Goal: Find contact information: Find contact information

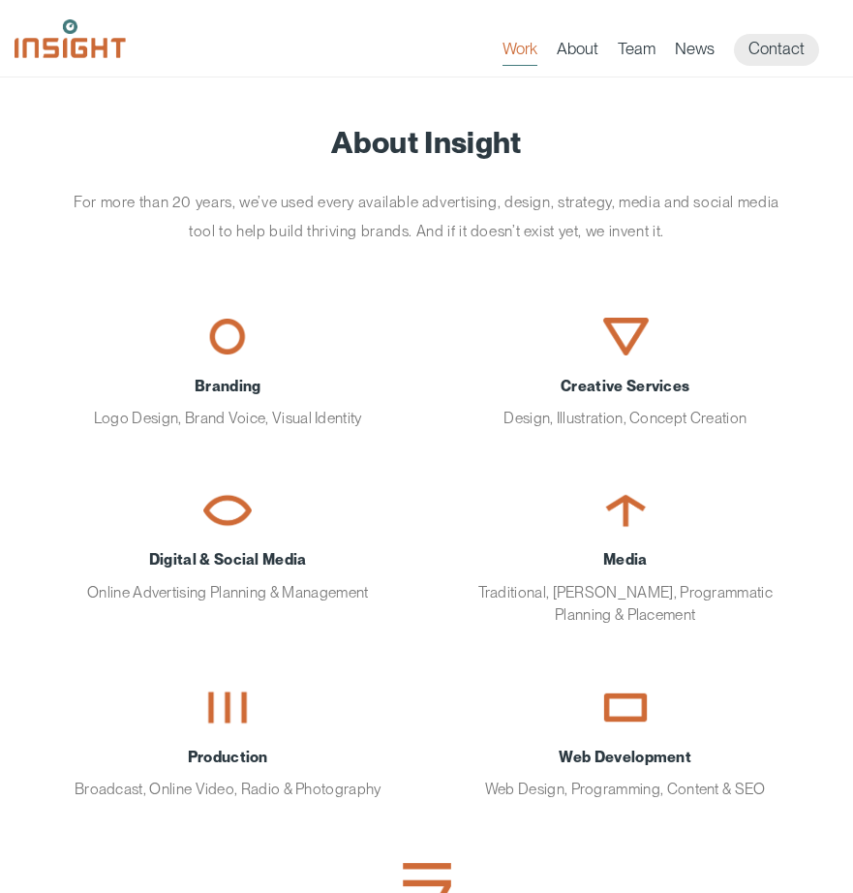
click at [516, 52] on link "Work" at bounding box center [519, 52] width 35 height 27
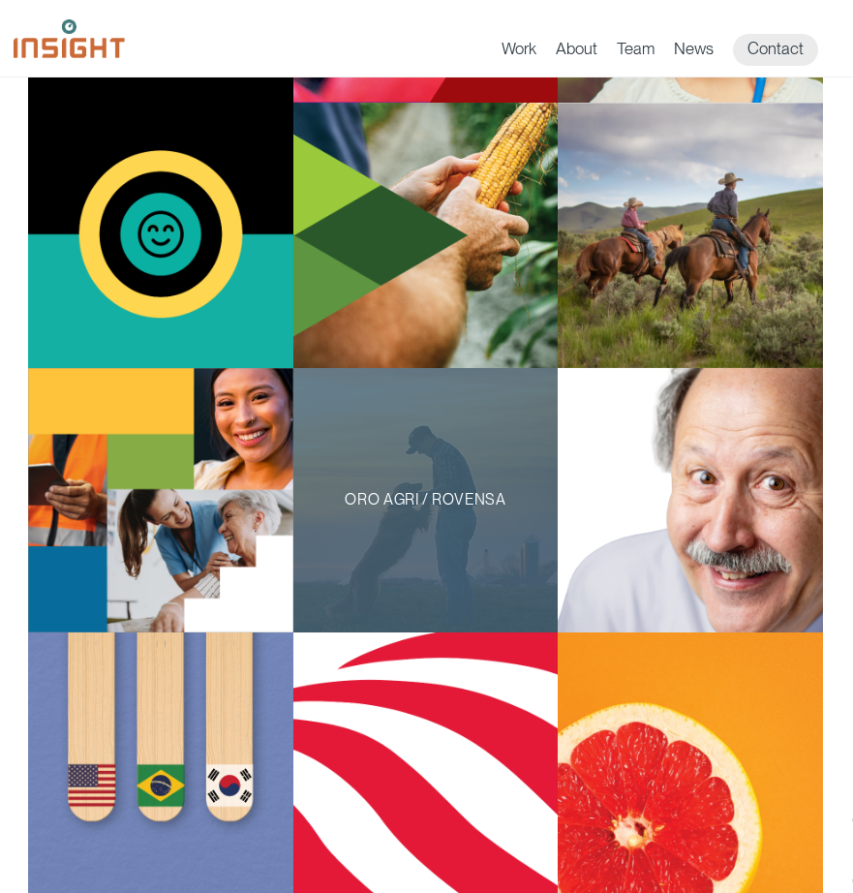
scroll to position [985, 1]
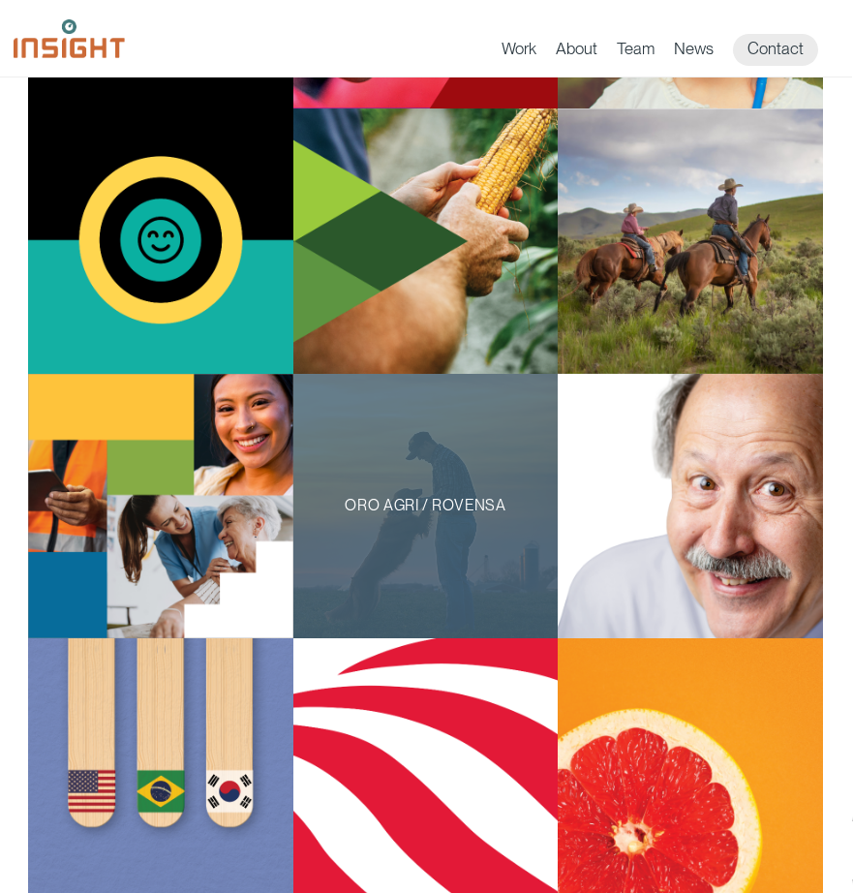
click at [428, 474] on div "Oro Agri / Rovensa" at bounding box center [425, 506] width 265 height 265
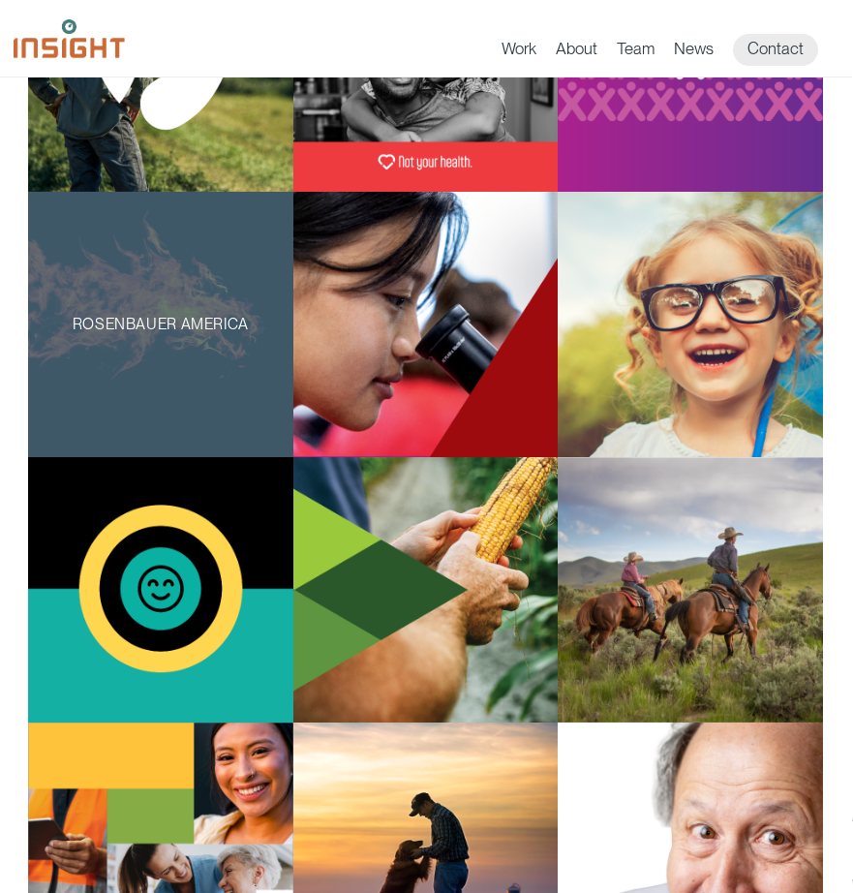
scroll to position [628, 1]
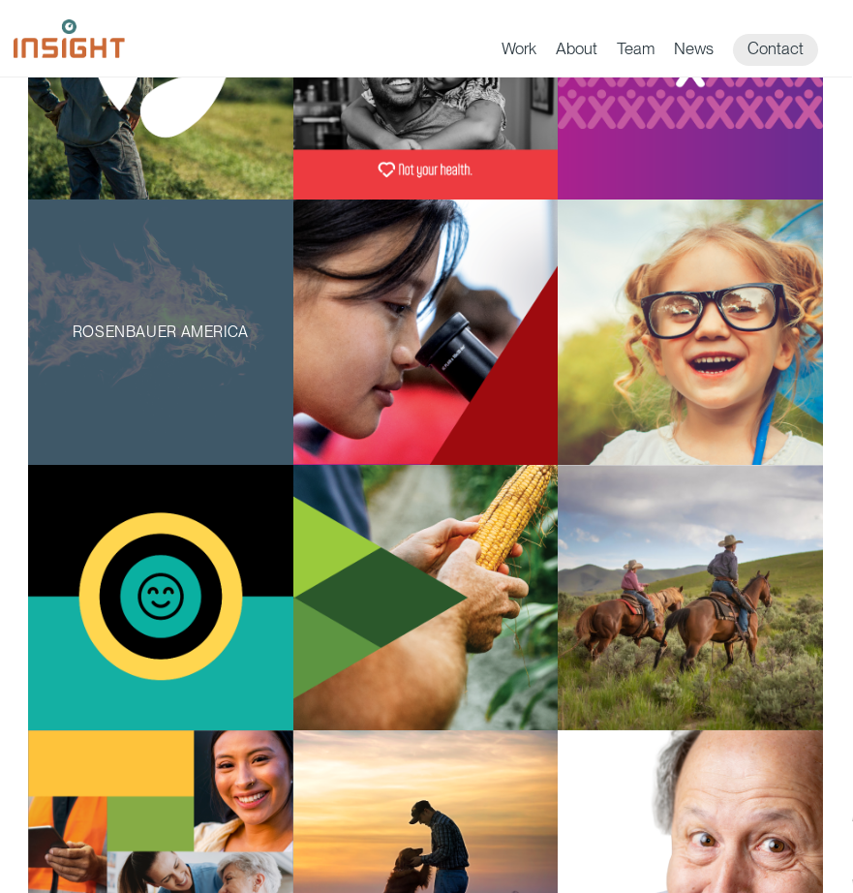
click at [198, 357] on div "Rosenbauer America" at bounding box center [160, 331] width 265 height 265
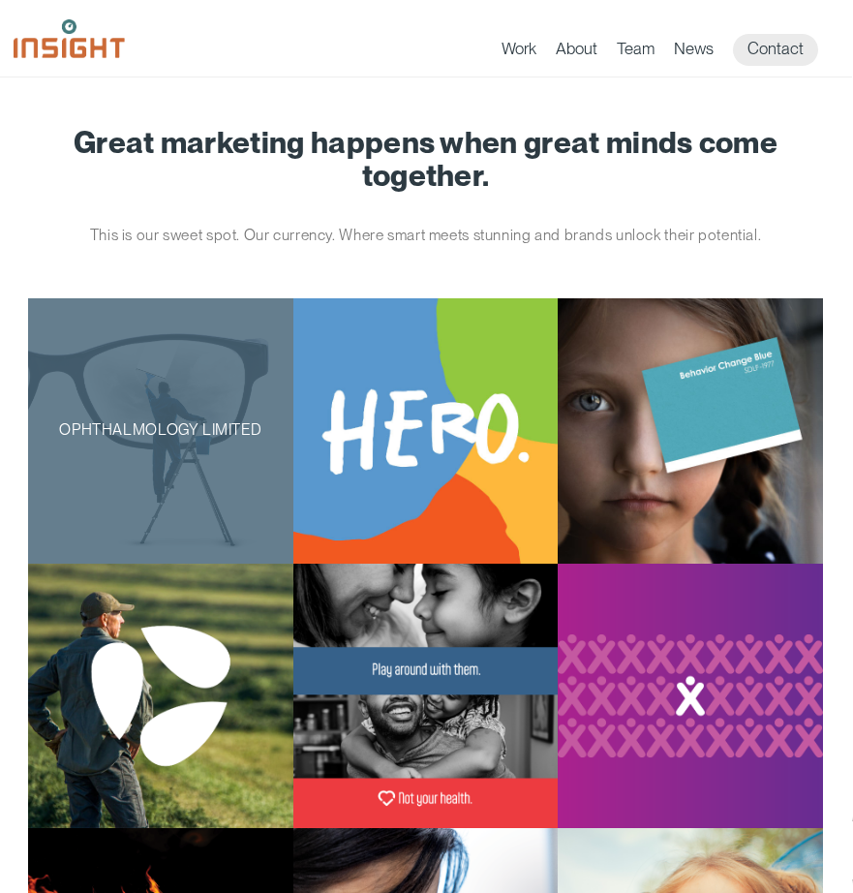
scroll to position [0, 1]
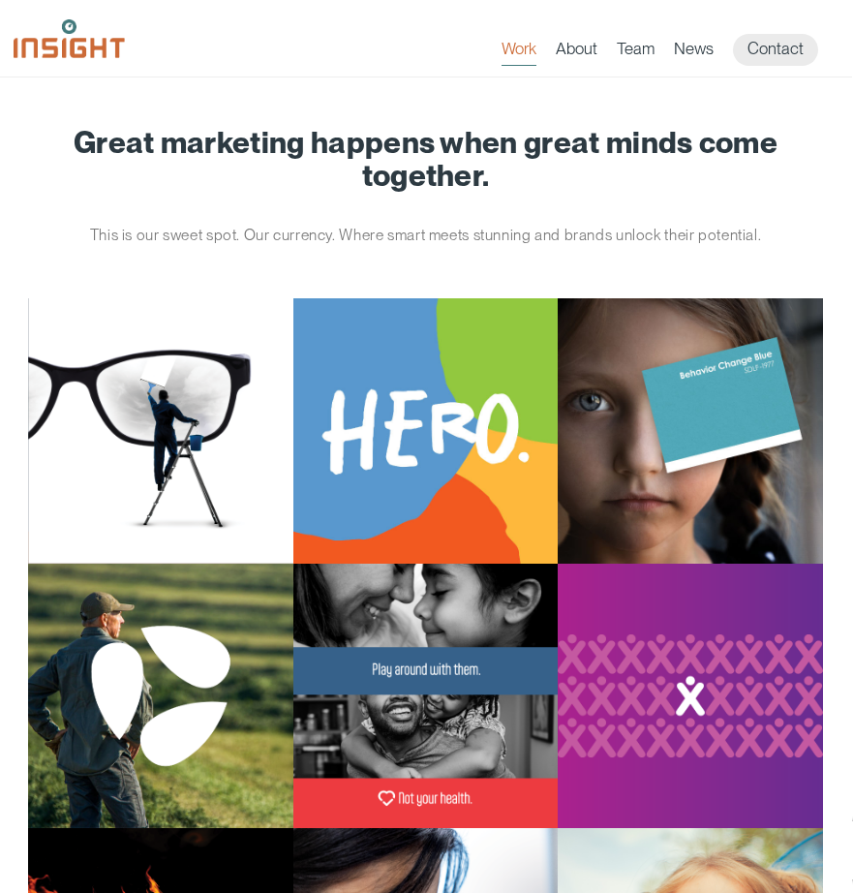
click at [511, 46] on link "Work" at bounding box center [518, 52] width 35 height 27
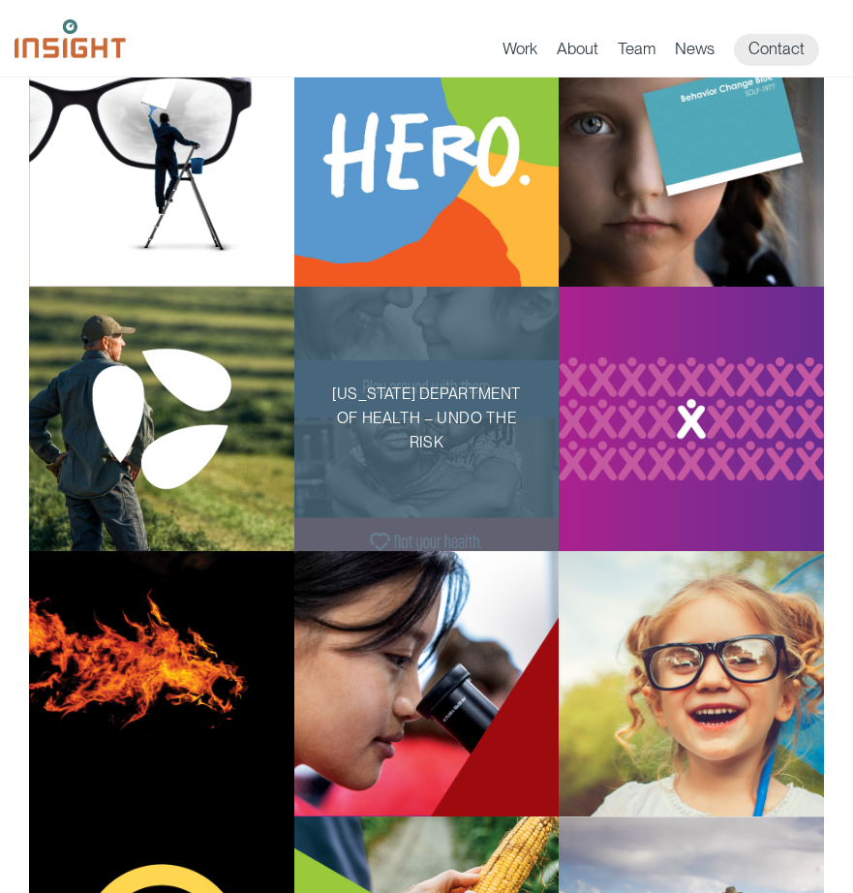
scroll to position [283, 0]
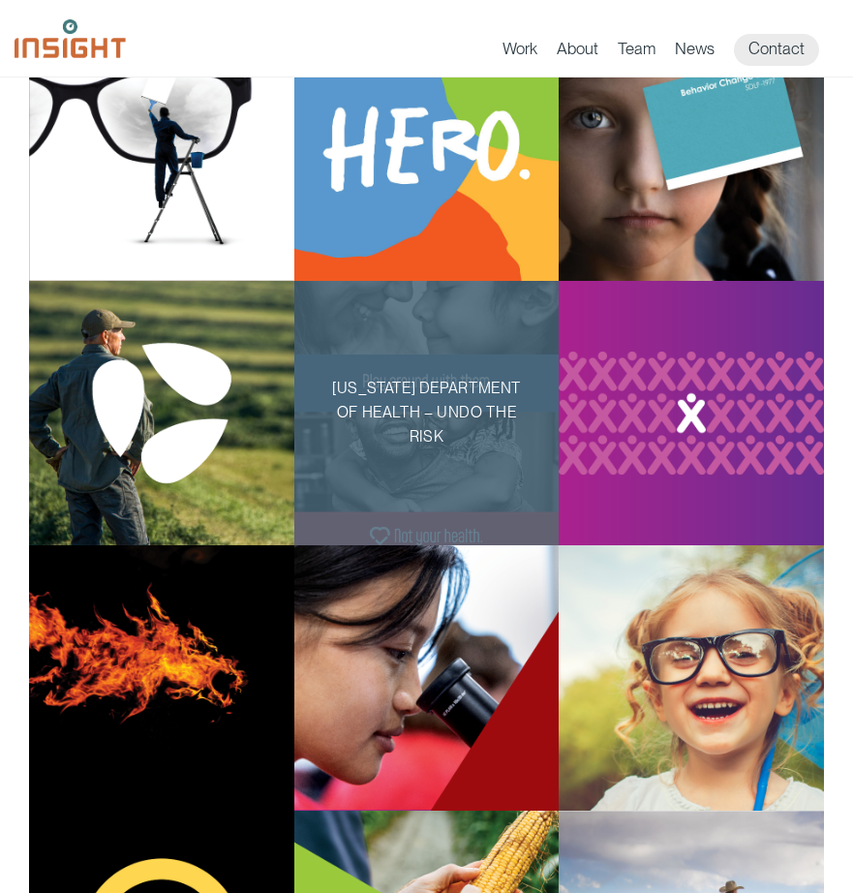
click at [429, 525] on div "South Dakota Department of Health – Undo the Risk" at bounding box center [426, 413] width 265 height 265
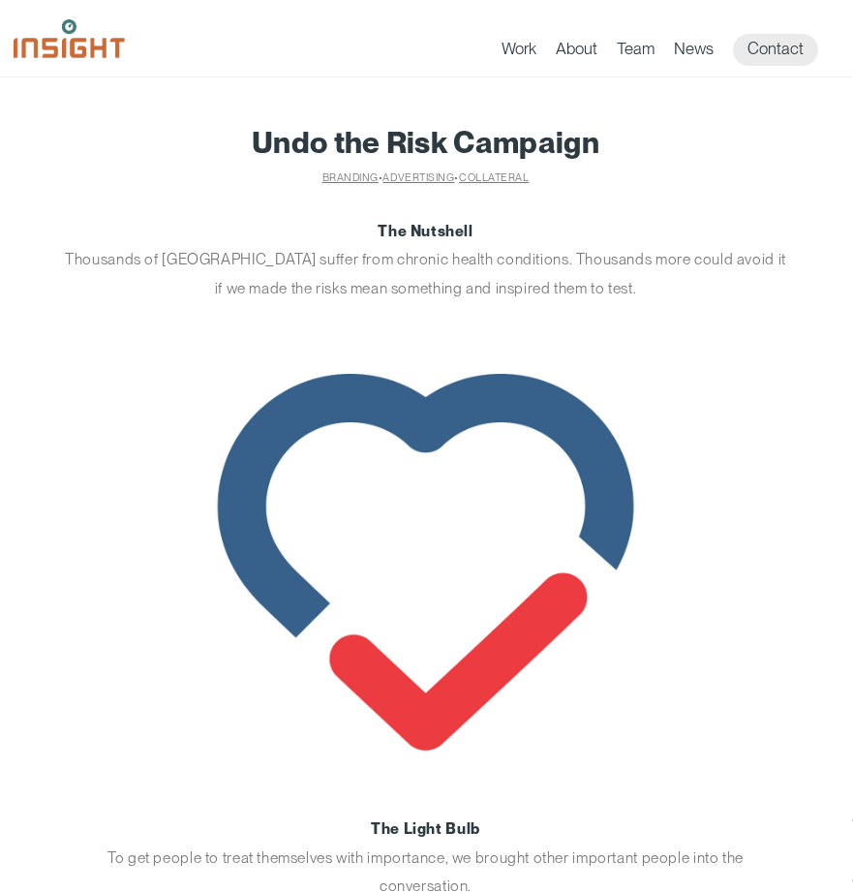
scroll to position [0, 1]
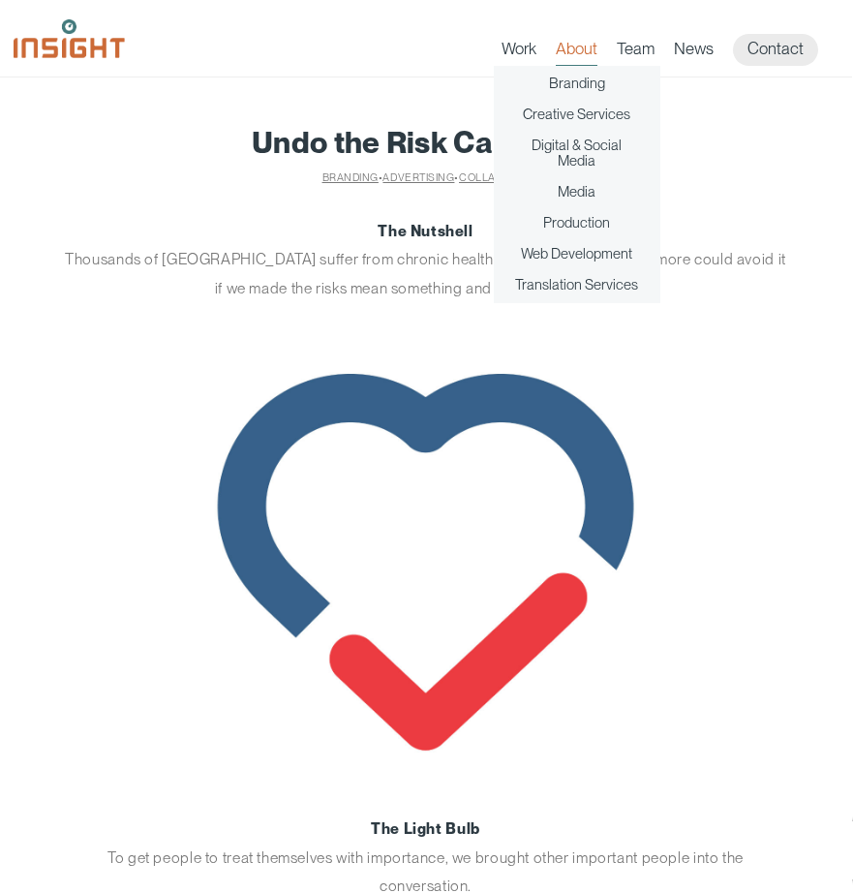
click at [571, 58] on link "About" at bounding box center [577, 52] width 42 height 27
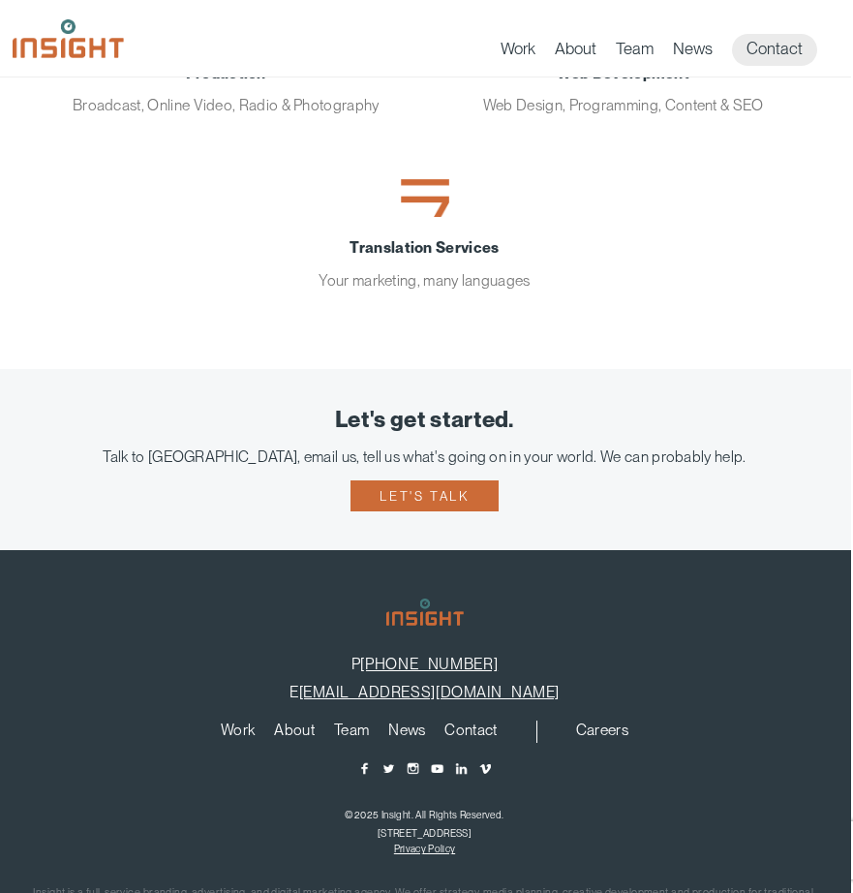
scroll to position [677, 2]
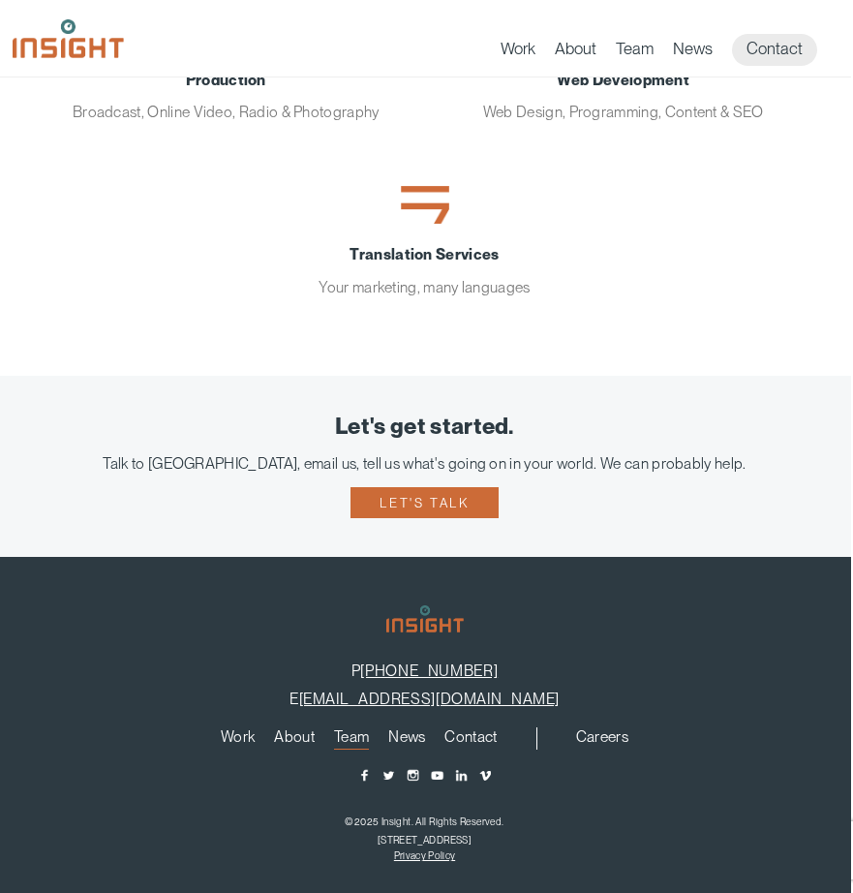
click at [351, 730] on link "Team" at bounding box center [351, 739] width 35 height 21
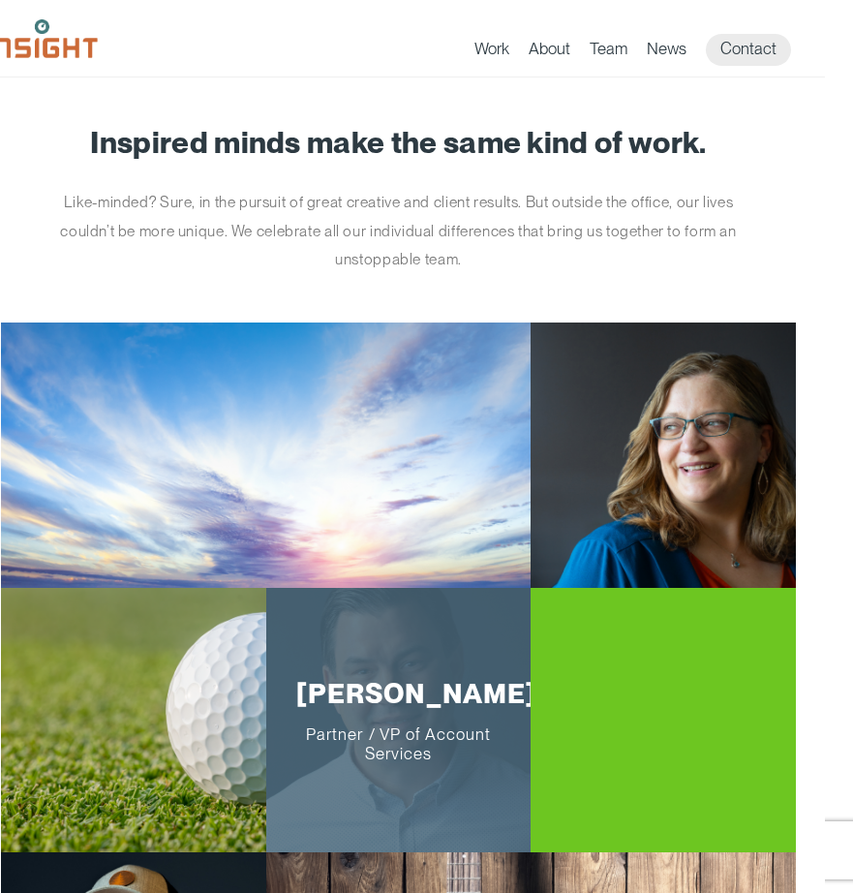
scroll to position [0, 28]
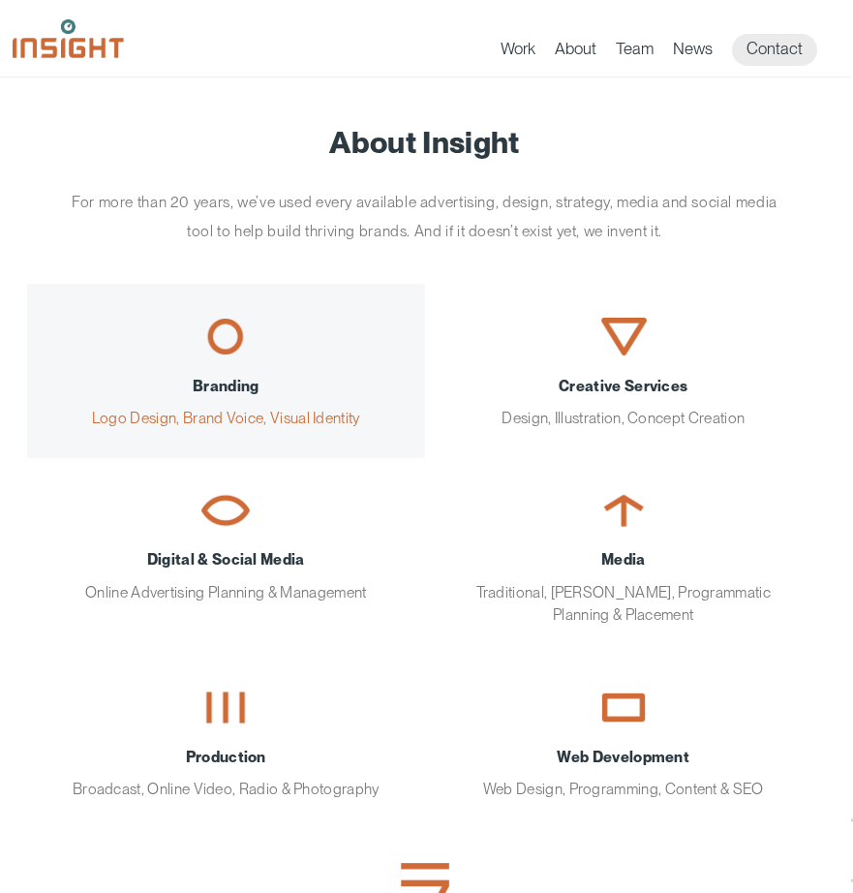
scroll to position [0, 2]
click at [232, 340] on img "main content section" at bounding box center [225, 336] width 48 height 37
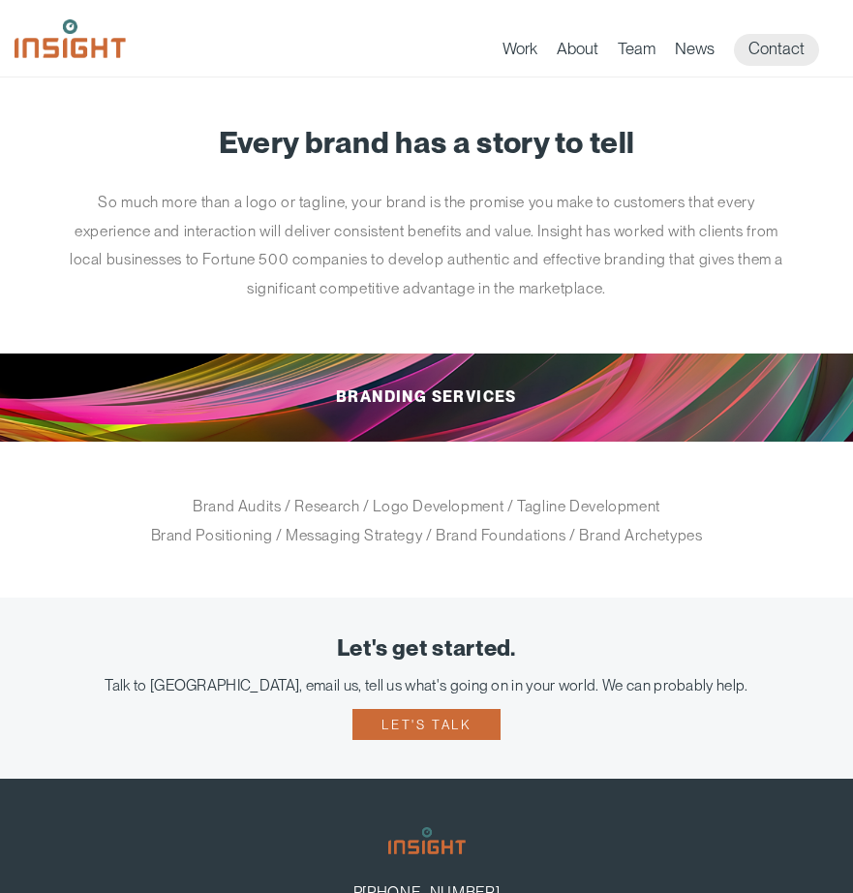
click at [463, 247] on p "So much more than a logo or tagline, your brand is the promise you make to cust…" at bounding box center [427, 245] width 726 height 114
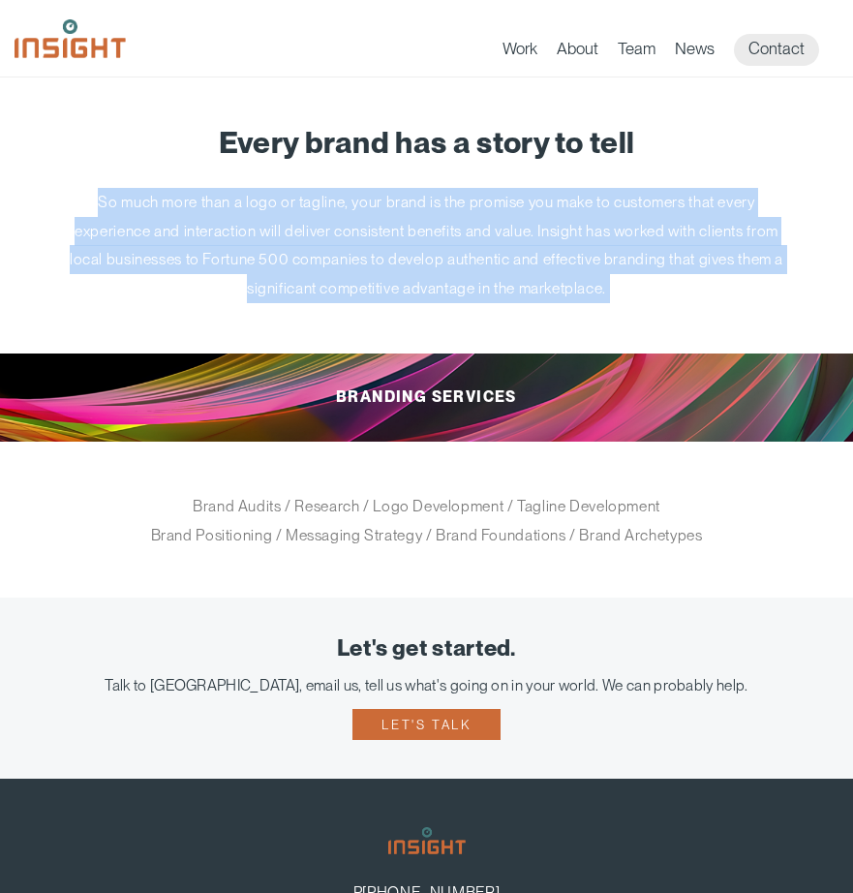
drag, startPoint x: 632, startPoint y: 308, endPoint x: 77, endPoint y: 195, distance: 566.1
click at [77, 195] on article "Every brand has a story to tell So much more than a logo or tagline, your brand…" at bounding box center [426, 337] width 853 height 520
copy article "So much more than a logo or tagline, your brand is the promise you make to cust…"
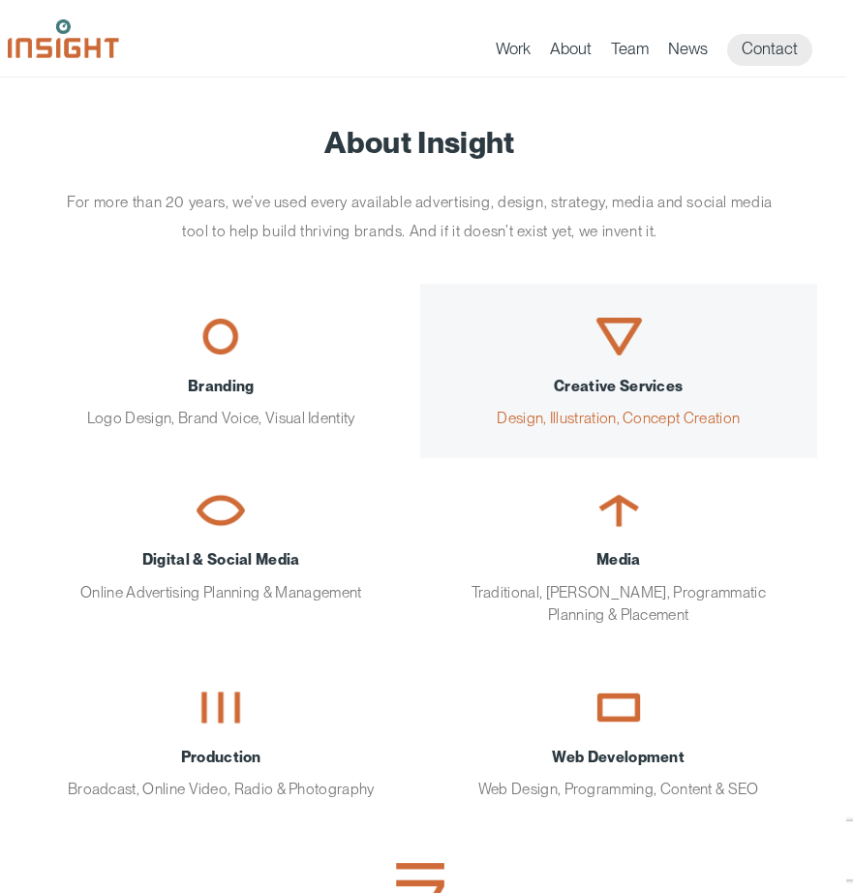
scroll to position [0, 7]
click at [547, 375] on span "Creative Services" at bounding box center [619, 386] width 340 height 22
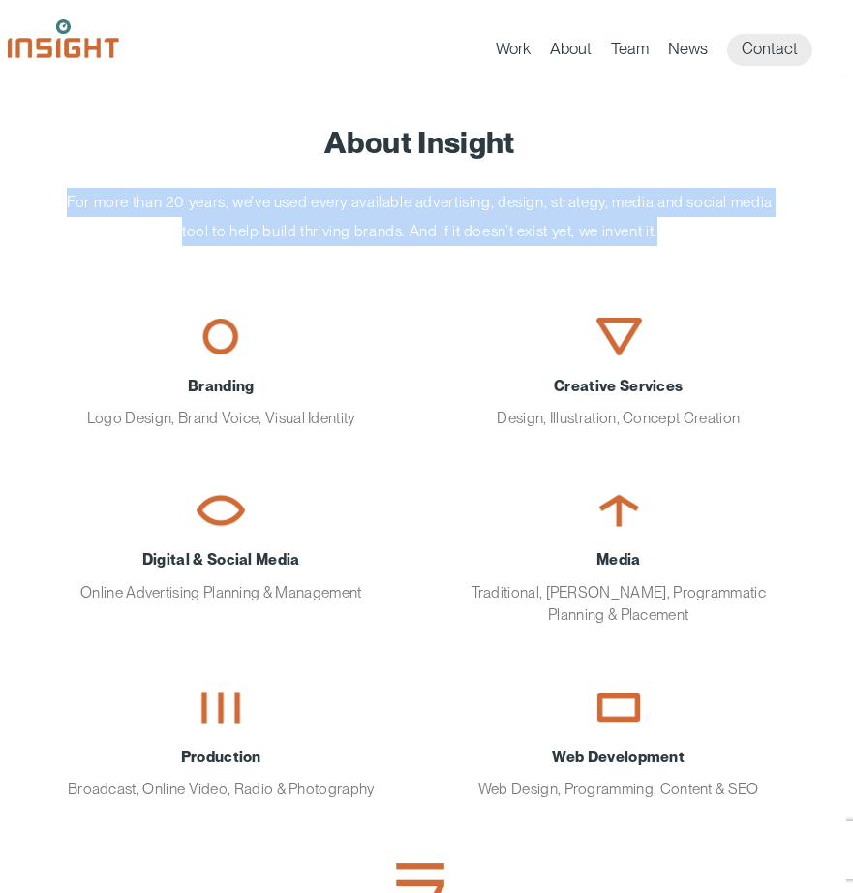
drag, startPoint x: 685, startPoint y: 233, endPoint x: 85, endPoint y: 176, distance: 602.9
click at [85, 176] on article "About Insight For more than 20 years, we’ve used every available advertising, d…" at bounding box center [419, 564] width 853 height 975
copy p "For more than 20 years, we’ve used every available advertising, design, strateg…"
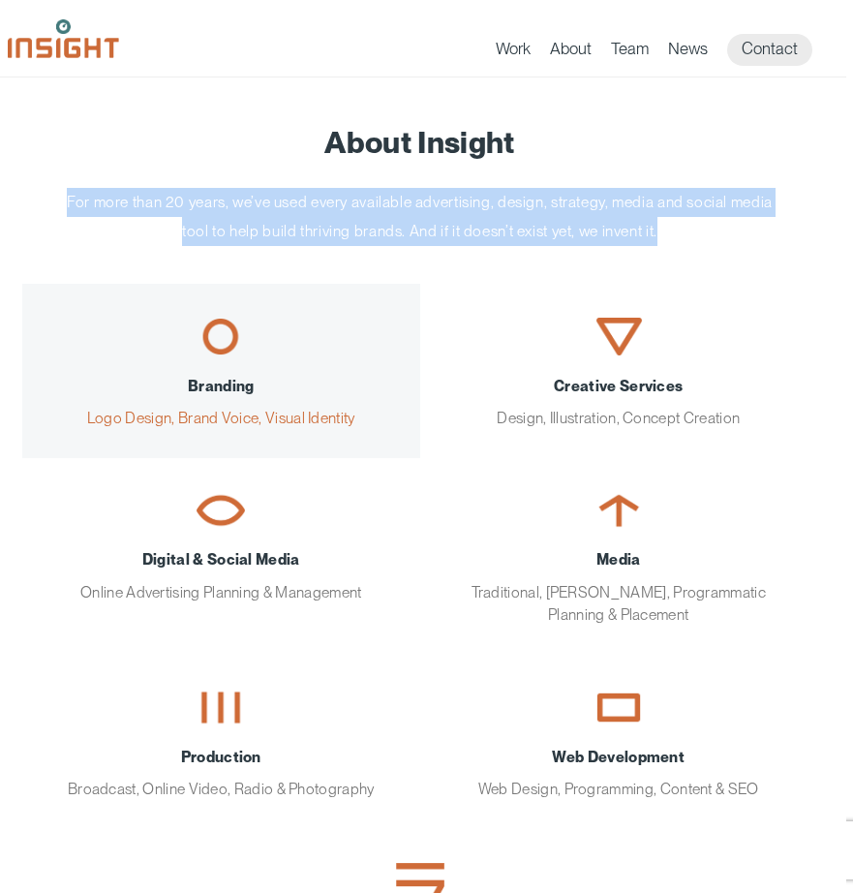
click at [206, 349] on img "main content section" at bounding box center [221, 336] width 48 height 37
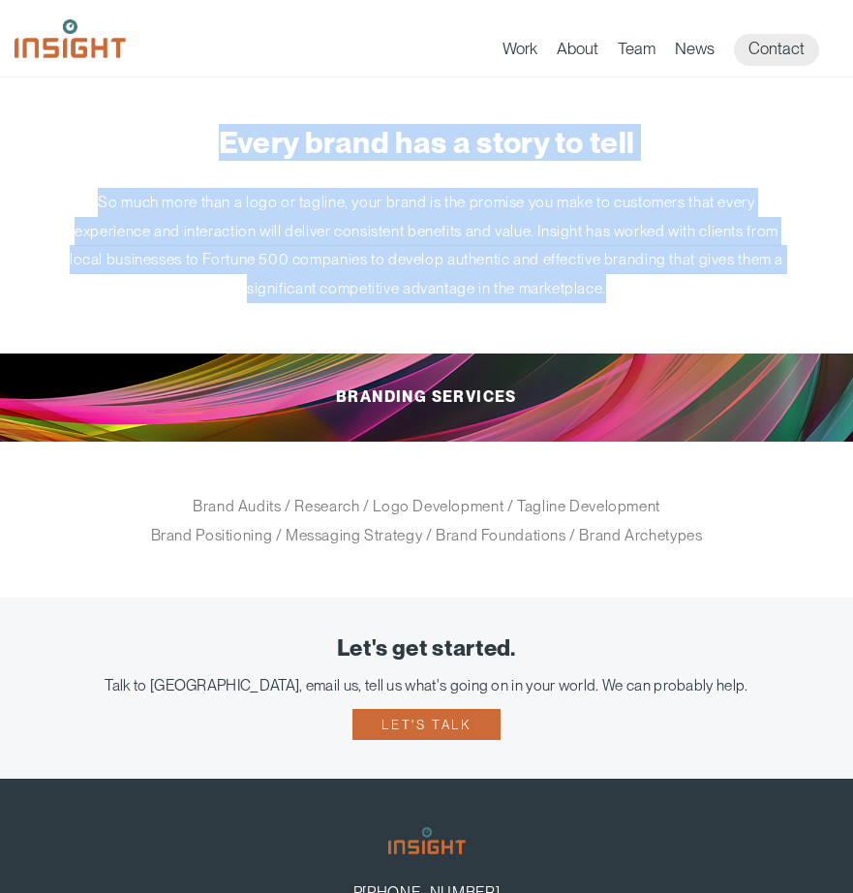
drag, startPoint x: 664, startPoint y: 283, endPoint x: 216, endPoint y: 146, distance: 468.5
click at [216, 146] on article "Every brand has a story to tell So much more than a logo or tagline, your brand…" at bounding box center [426, 337] width 853 height 520
copy article "Every brand has a story to tell So much more than a logo or tagline, your brand…"
click at [615, 397] on h2 "Branding Services" at bounding box center [426, 397] width 795 height 112
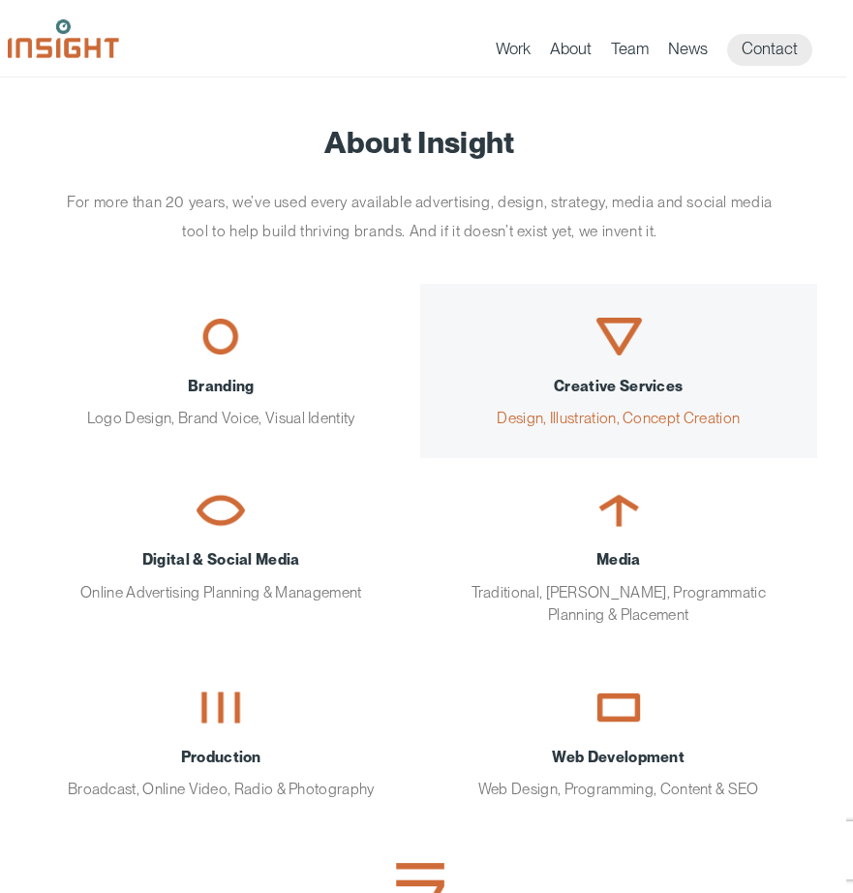
click at [597, 320] on img "main content section" at bounding box center [618, 336] width 48 height 37
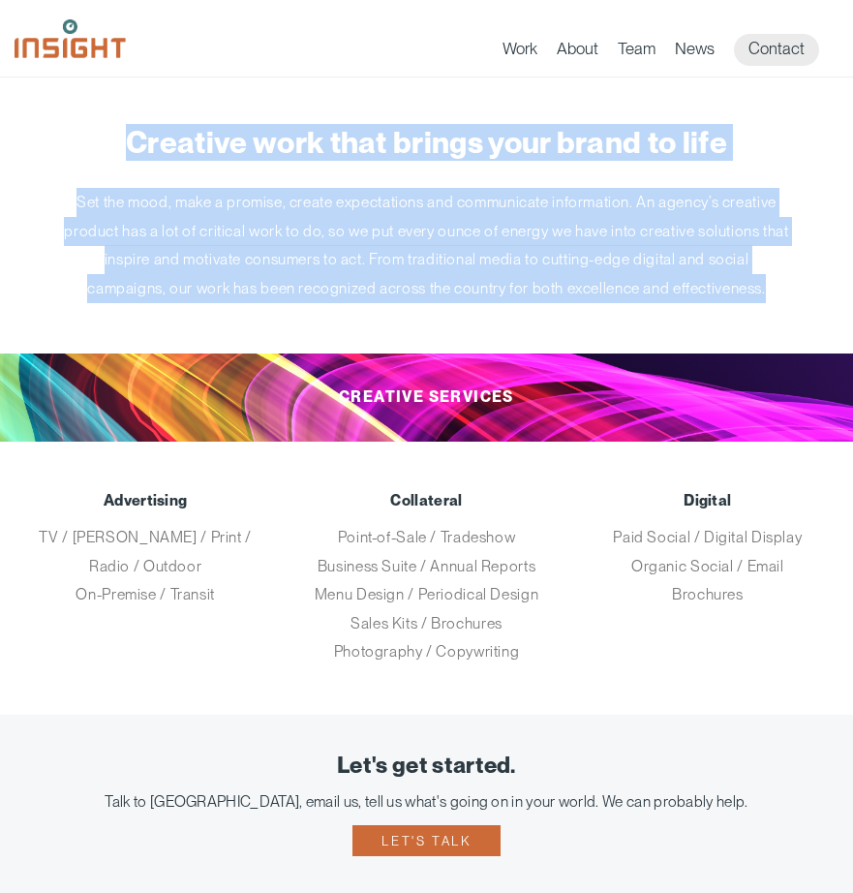
drag, startPoint x: 786, startPoint y: 276, endPoint x: 113, endPoint y: 135, distance: 687.5
click at [113, 135] on article "Creative work that brings your brand to life Set the mood, make a promise, crea…" at bounding box center [426, 395] width 853 height 637
copy article "Creative work that brings your brand to life Set the mood, make a promise, crea…"
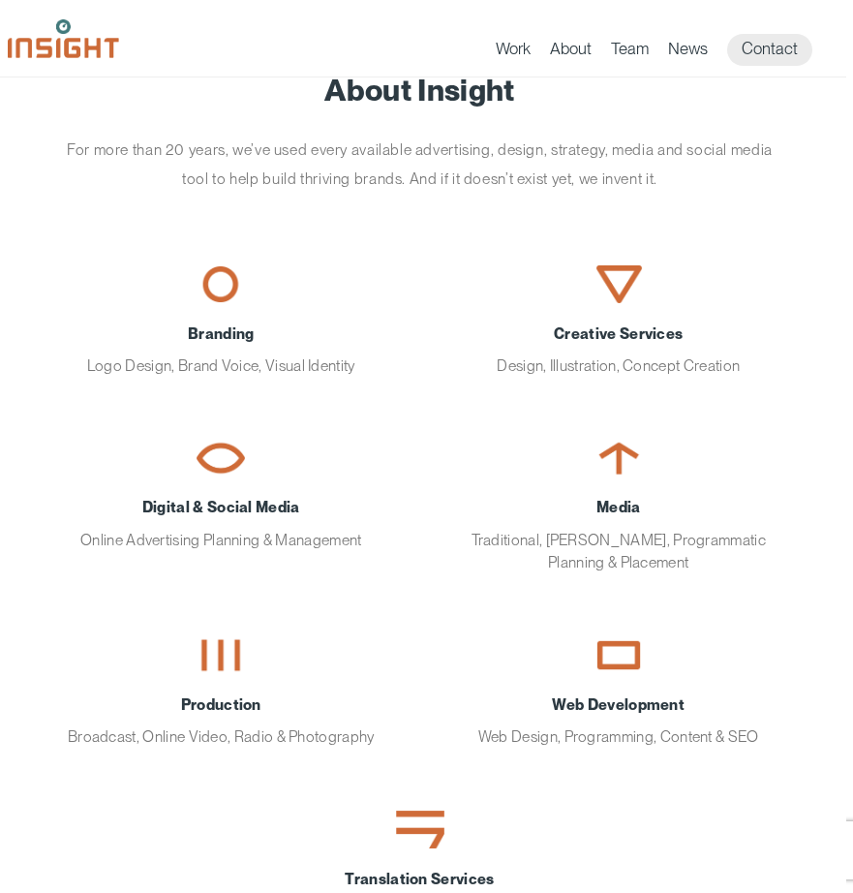
scroll to position [106, 7]
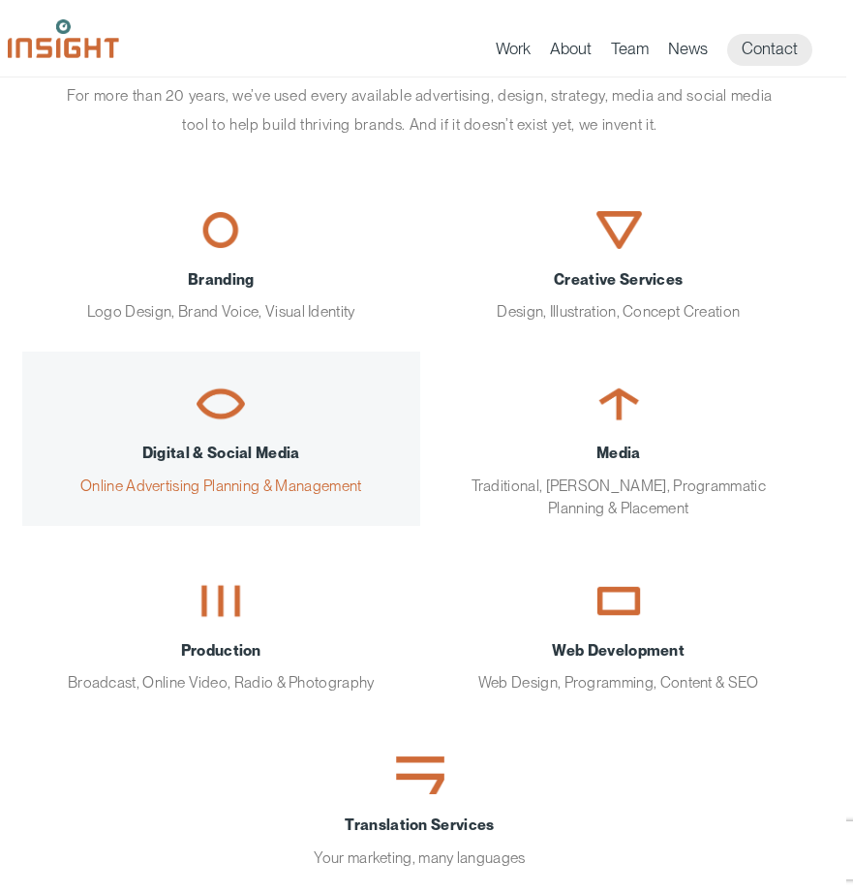
click at [174, 465] on div "Digital & Social Media Online Advertising Planning & Management" at bounding box center [221, 468] width 340 height 55
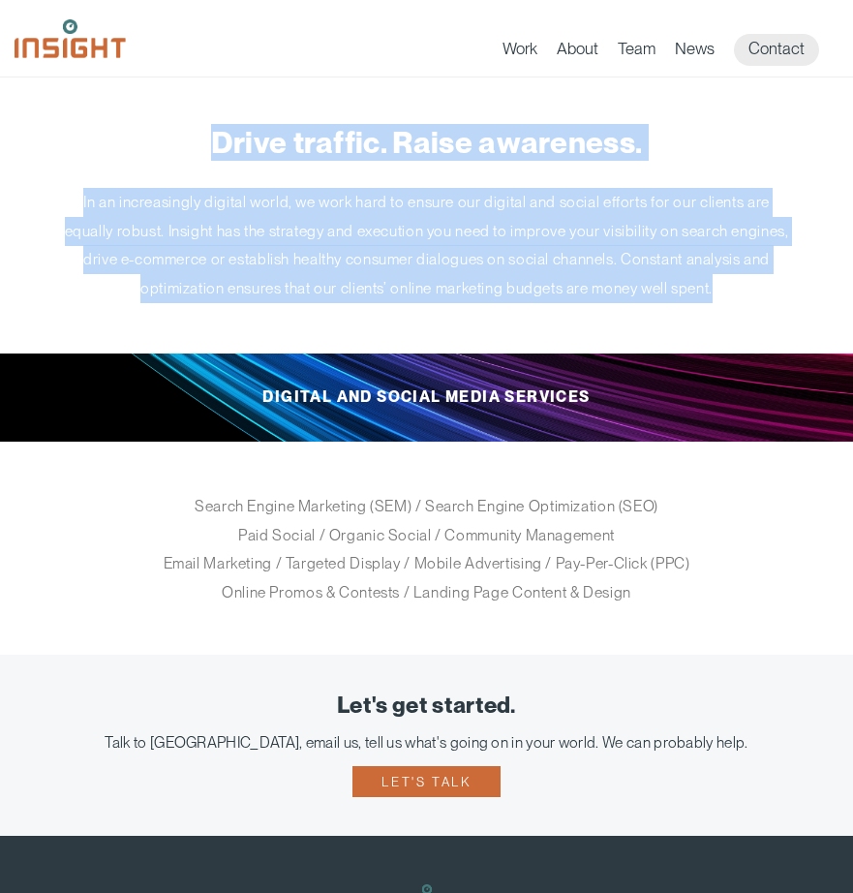
drag, startPoint x: 801, startPoint y: 298, endPoint x: 138, endPoint y: 147, distance: 679.2
click at [138, 147] on article "Drive traffic. Raise awareness. In an increasingly digital world, we work hard …" at bounding box center [426, 365] width 853 height 577
copy article "Drive traffic. Raise awareness. In an increasingly digital world, we work hard …"
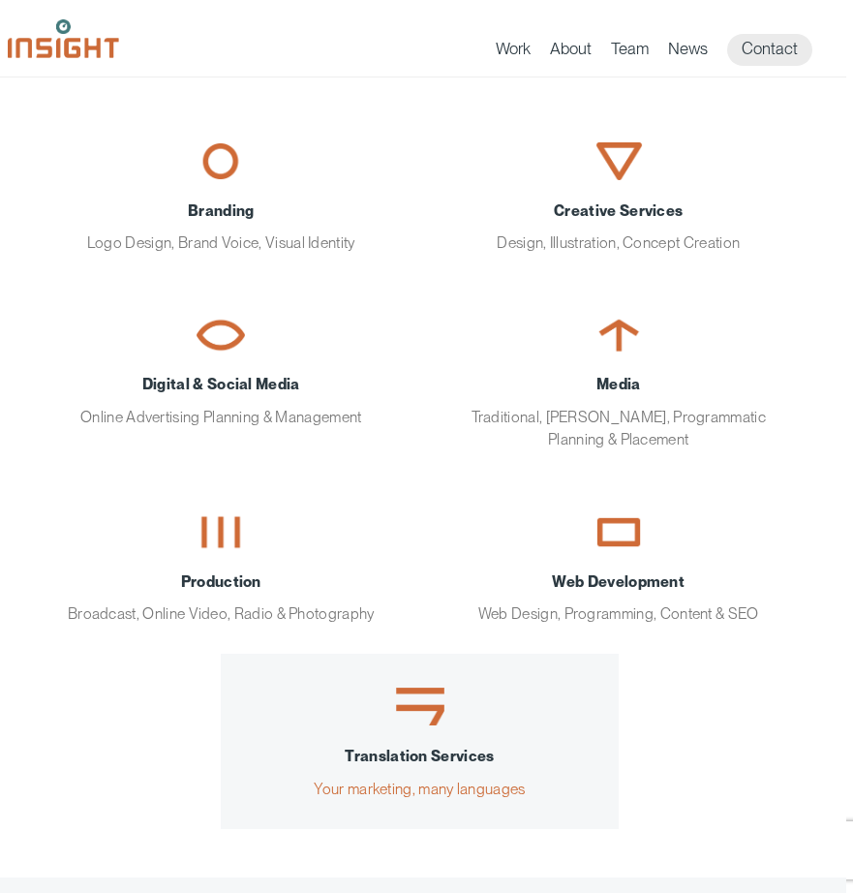
scroll to position [179, 7]
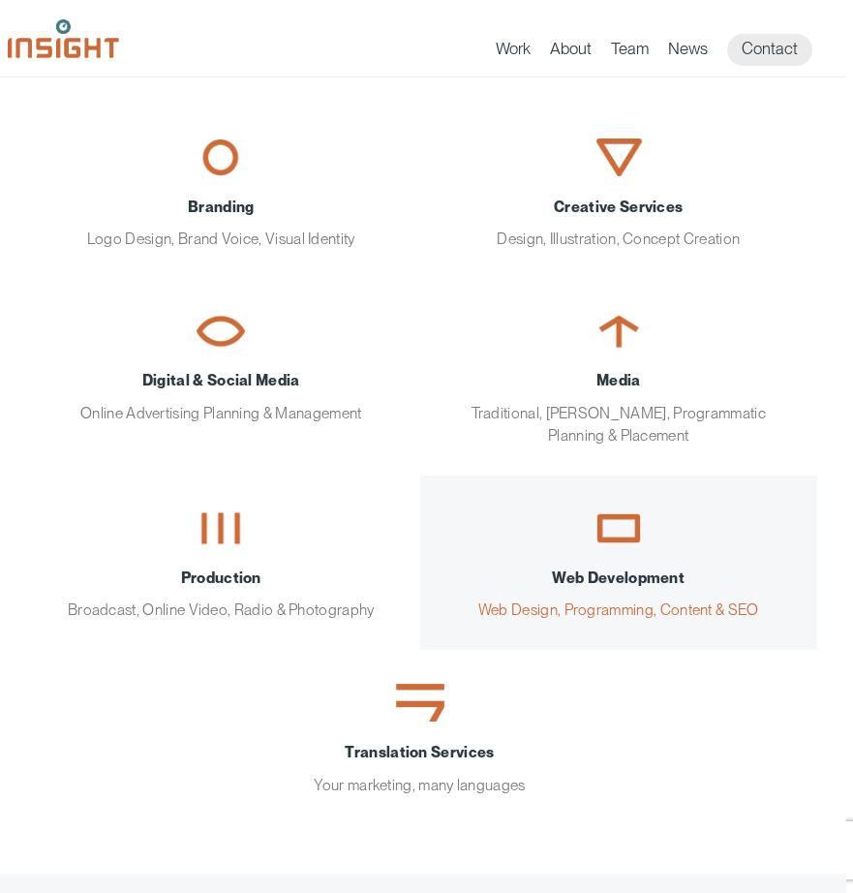
click at [598, 566] on span "Web Development" at bounding box center [619, 577] width 340 height 22
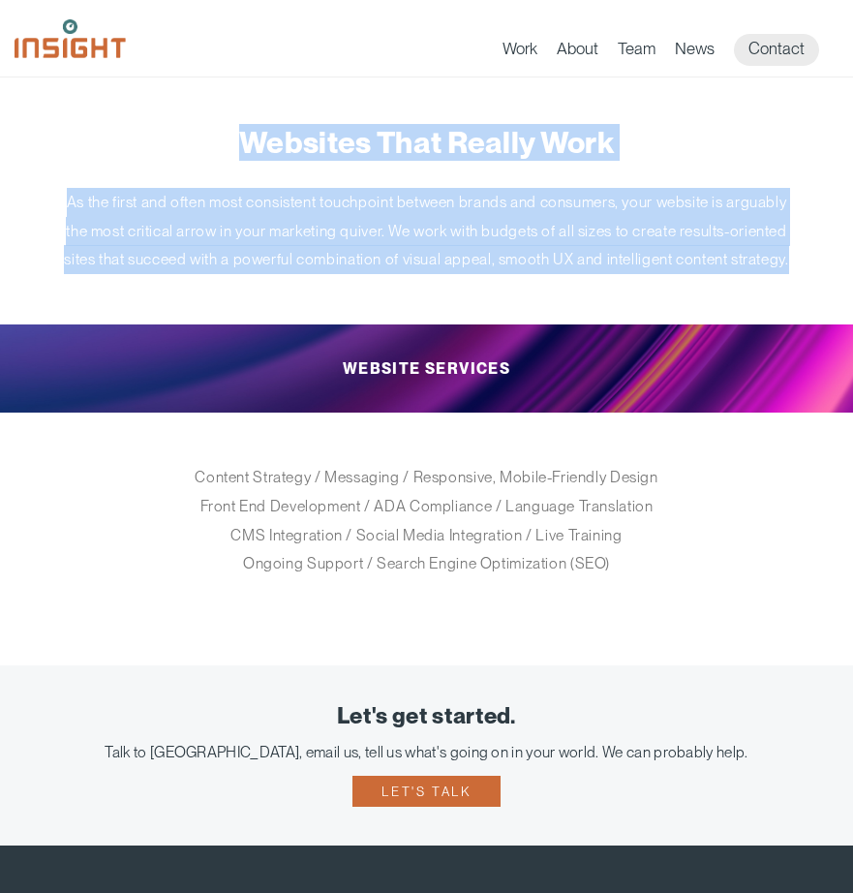
drag, startPoint x: 623, startPoint y: 286, endPoint x: 133, endPoint y: 125, distance: 516.4
click at [133, 125] on article "Websites That Really Work As the first and often most consistent touchpoint bet…" at bounding box center [426, 371] width 853 height 588
copy article "Websites That Really Work As the first and often most consistent touchpoint bet…"
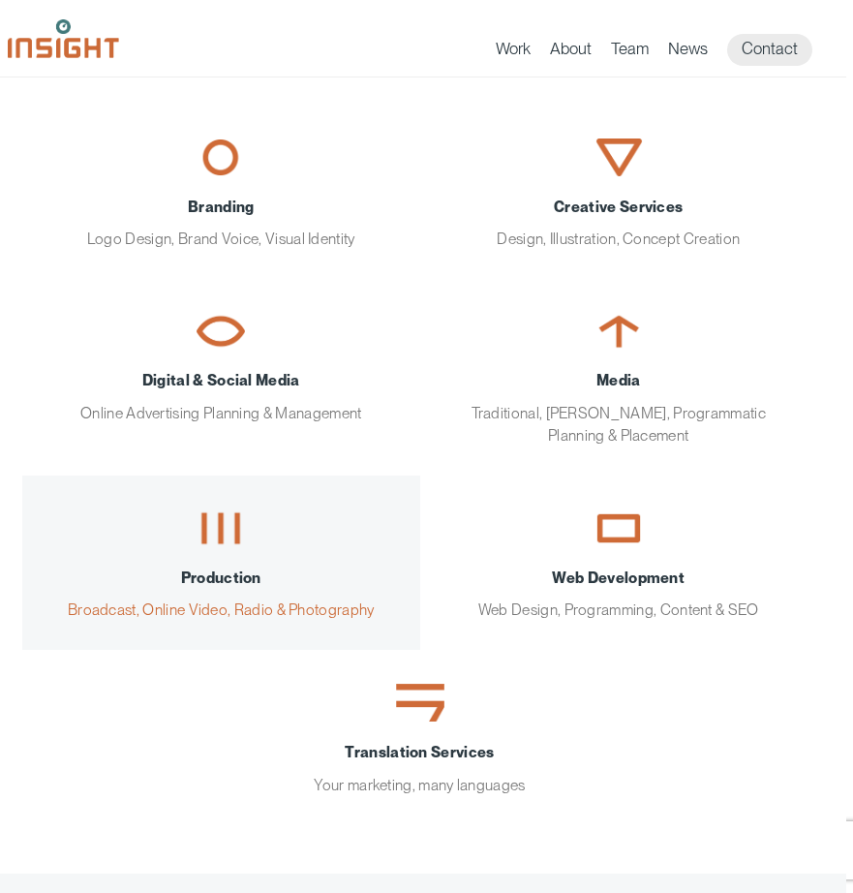
scroll to position [179, 7]
click at [232, 556] on link "Production Broadcast, Online Video, Radio & Photography" at bounding box center [221, 562] width 398 height 174
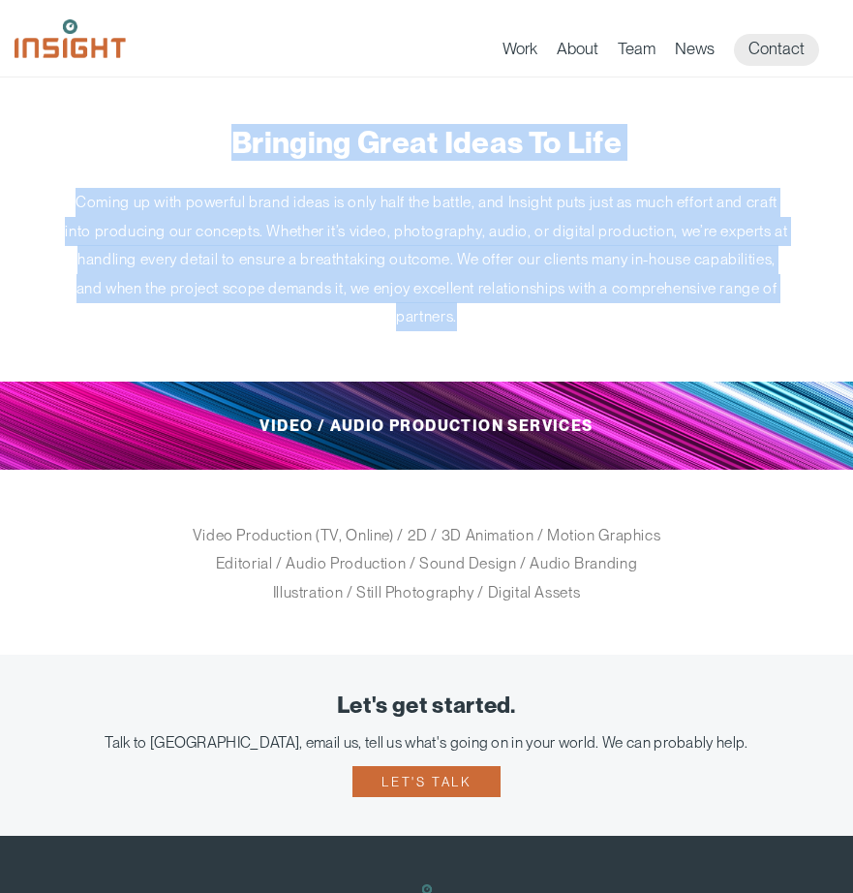
drag, startPoint x: 547, startPoint y: 320, endPoint x: 237, endPoint y: 134, distance: 361.8
click at [237, 134] on article "Bringing Great Ideas To Life Coming up with powerful brand ideas is only half t…" at bounding box center [426, 365] width 853 height 577
copy article "Bringing Great Ideas To Life Coming up with powerful brand ideas is only half t…"
drag, startPoint x: 805, startPoint y: 477, endPoint x: 592, endPoint y: 311, distance: 270.3
click at [592, 311] on p "Coming up with powerful brand ideas is only half the battle, and Insight puts j…" at bounding box center [427, 259] width 726 height 143
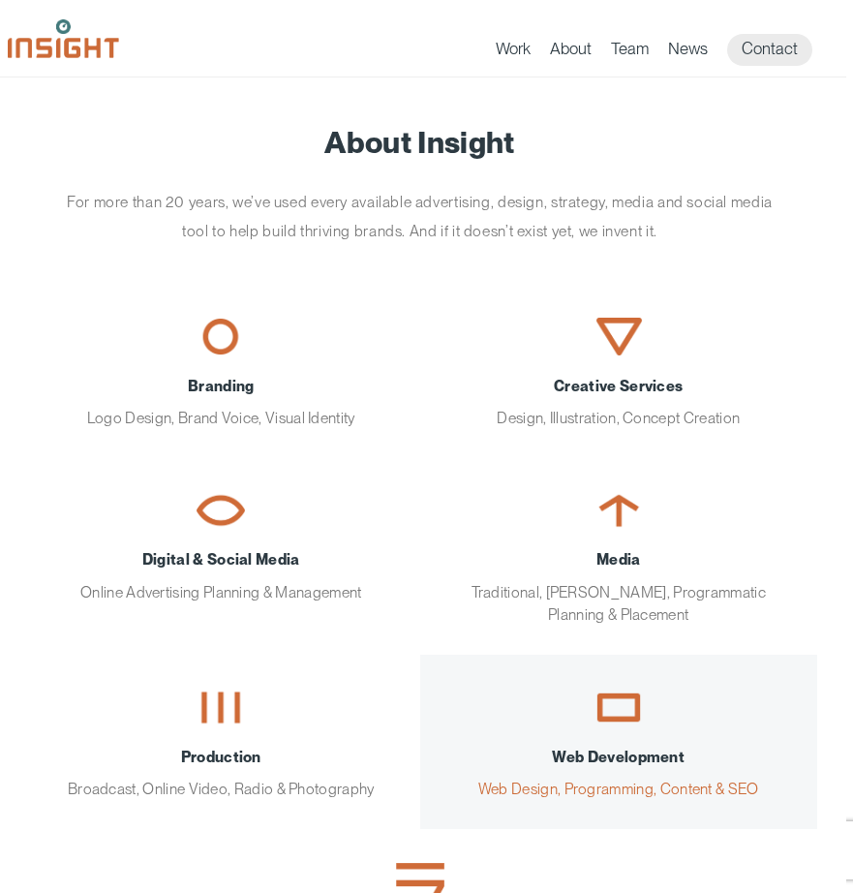
scroll to position [0, 7]
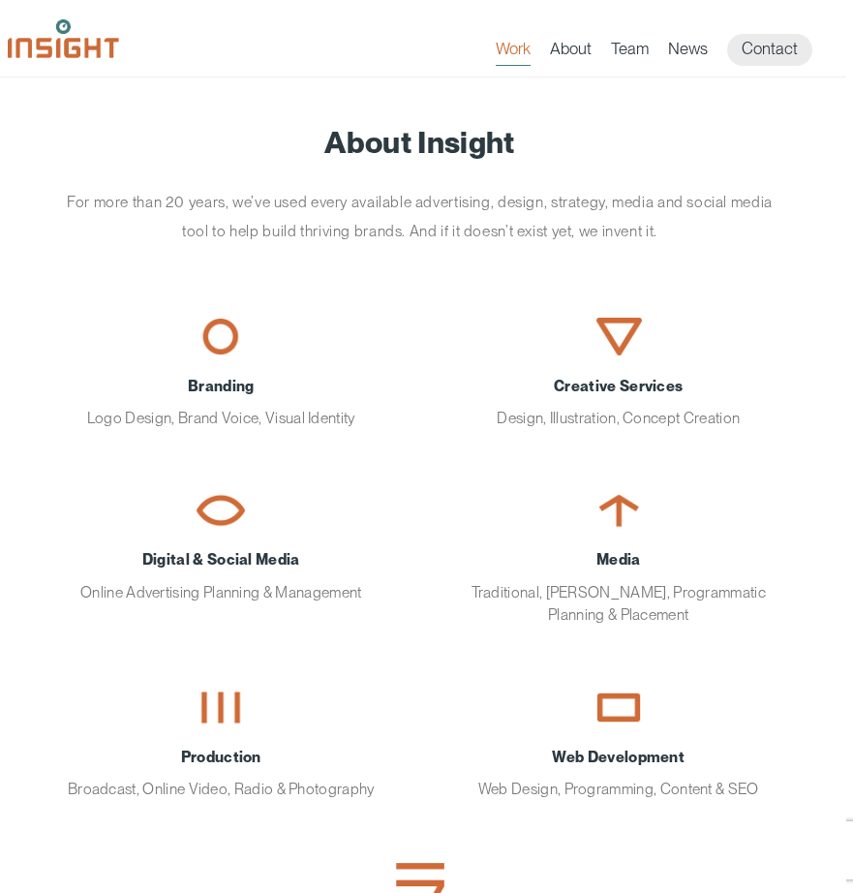
click at [516, 47] on link "Work" at bounding box center [513, 52] width 35 height 27
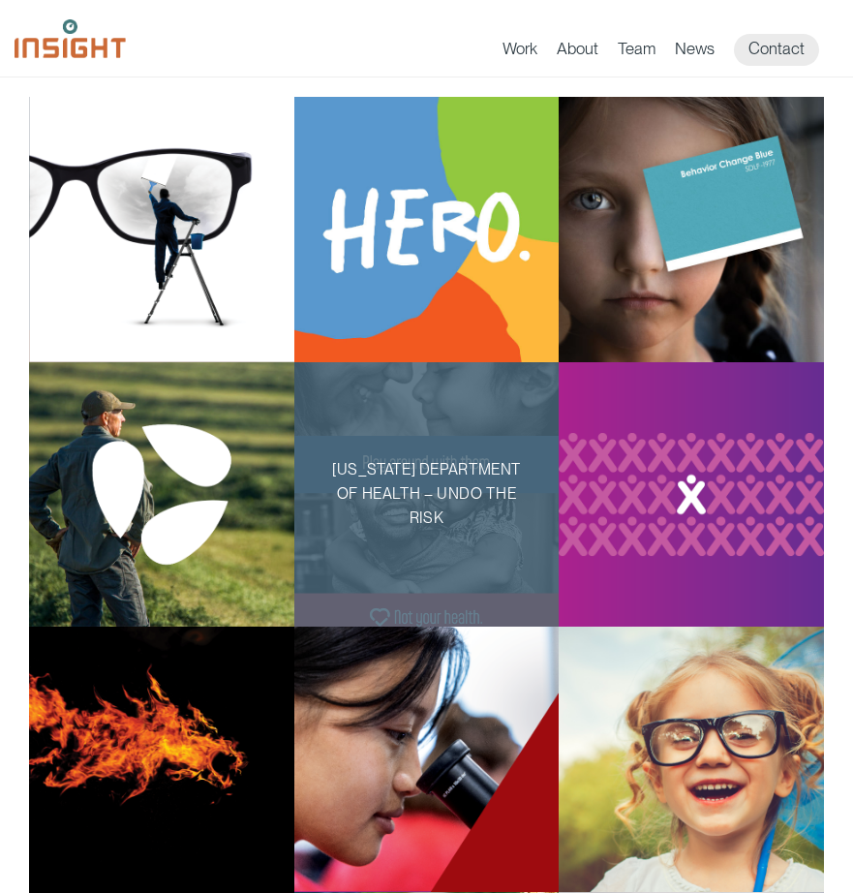
scroll to position [236, 0]
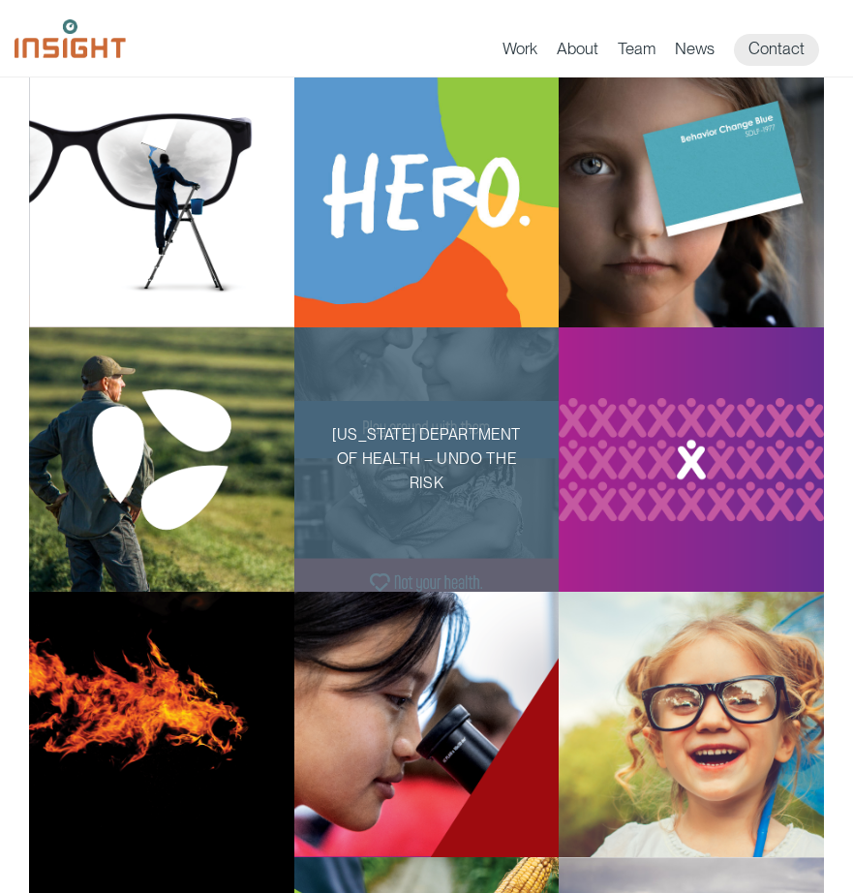
click at [439, 460] on p "[US_STATE] Department of Health – Undo the Risk" at bounding box center [426, 459] width 205 height 73
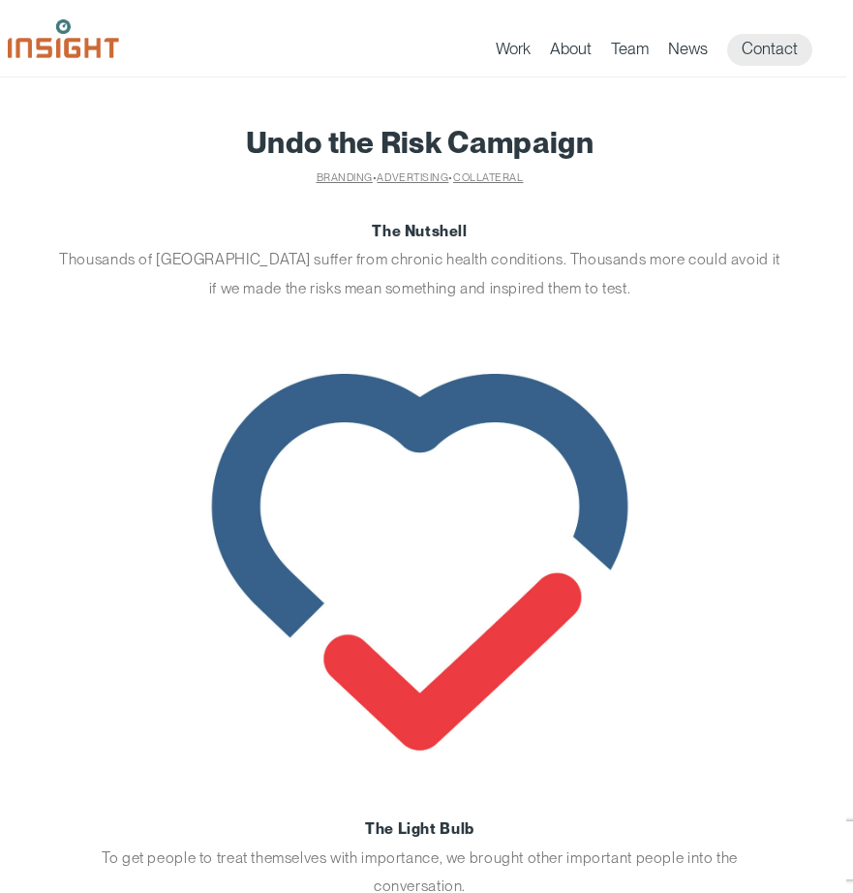
scroll to position [0, 7]
click at [322, 278] on p "The Nutshell Thousands of South Dakotans suffer from chronic health conditions.…" at bounding box center [420, 260] width 726 height 86
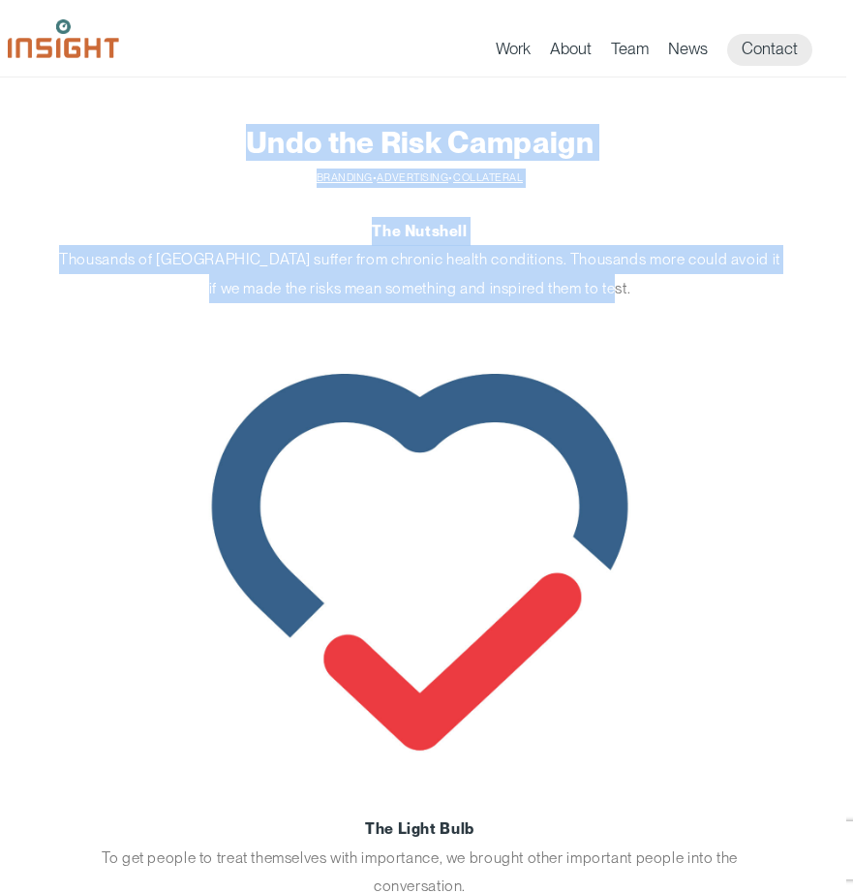
drag, startPoint x: 640, startPoint y: 288, endPoint x: 235, endPoint y: 121, distance: 437.9
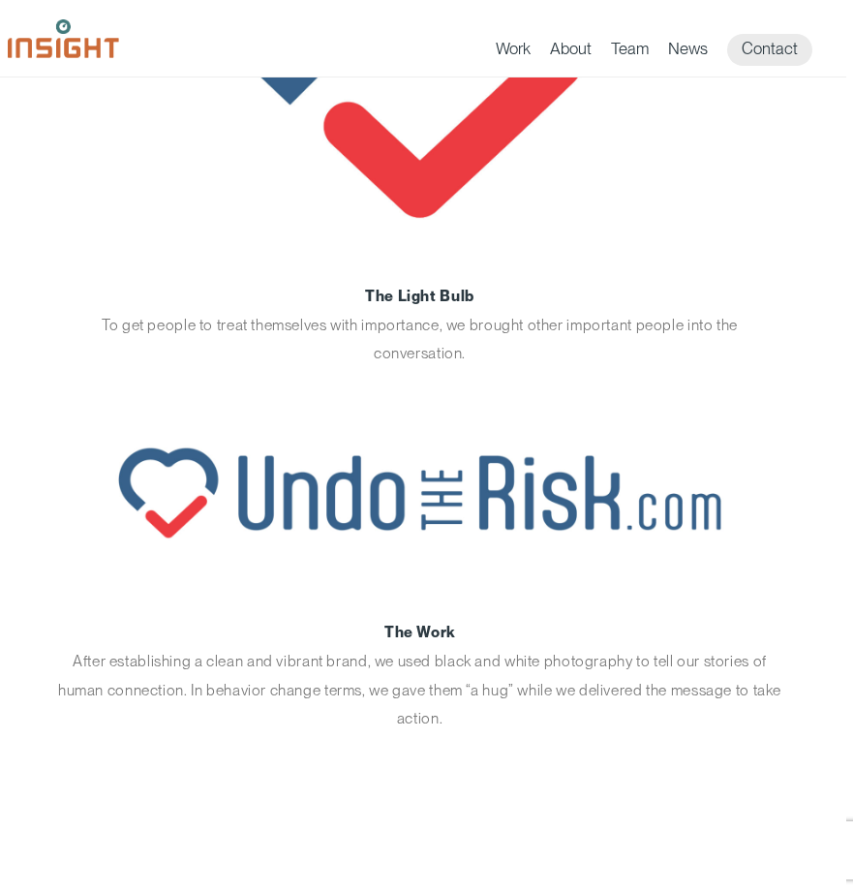
scroll to position [500, 7]
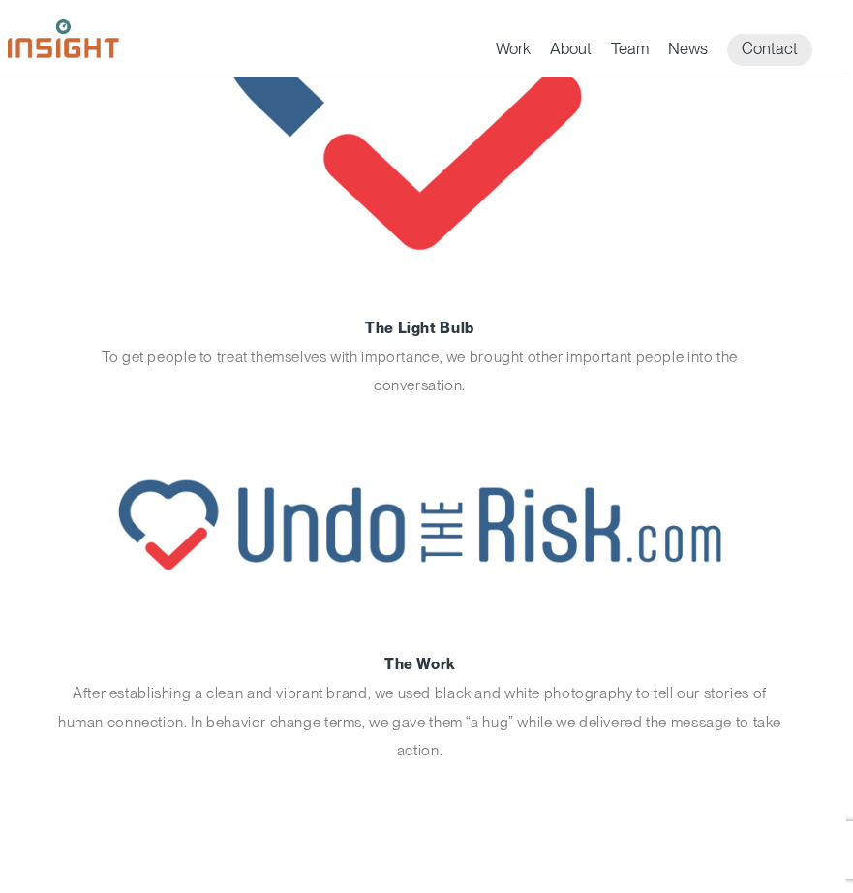
copy article "Undo the Risk Campaign Branding • Advertising • Collateral The Nutshell Thousan…"
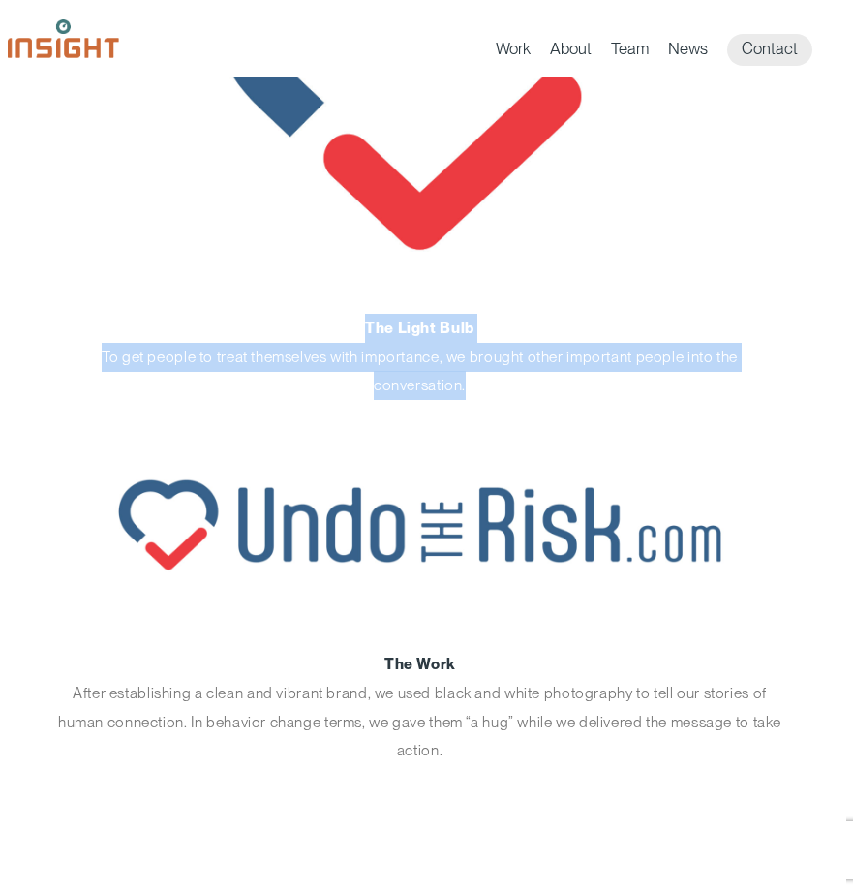
drag, startPoint x: 494, startPoint y: 379, endPoint x: 313, endPoint y: 332, distance: 187.1
click at [313, 332] on p "The Light Bulb To get people to treat themselves with importance, we brought ot…" at bounding box center [420, 357] width 726 height 86
copy p "The Light Bulb To get people to treat themselves with importance, we brought ot…"
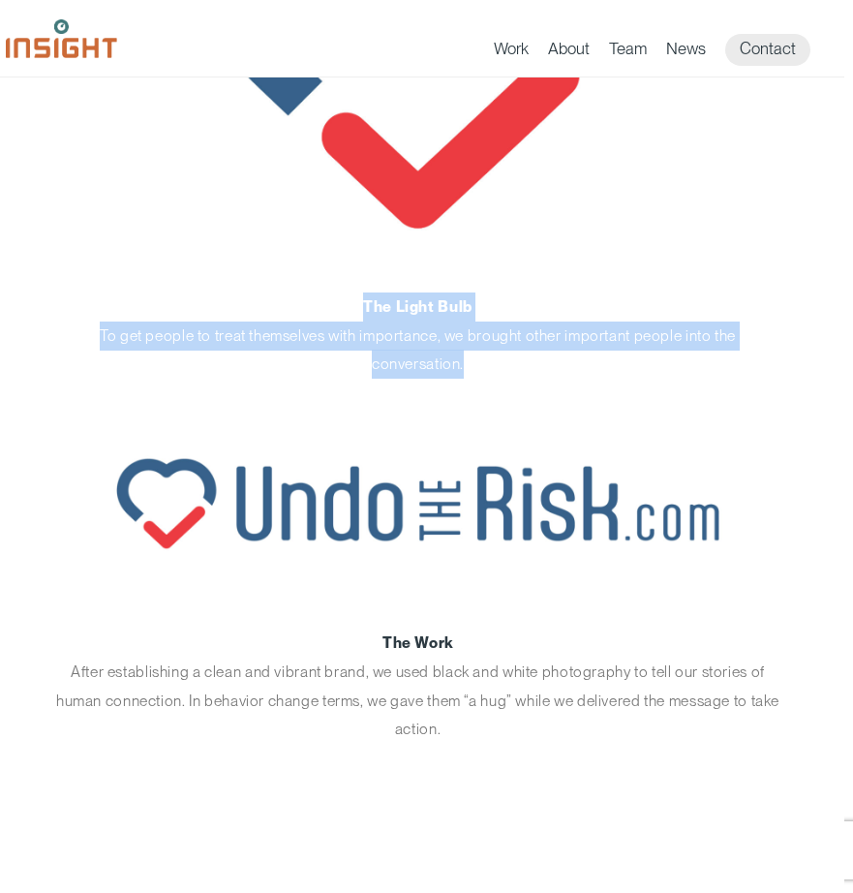
scroll to position [517, 9]
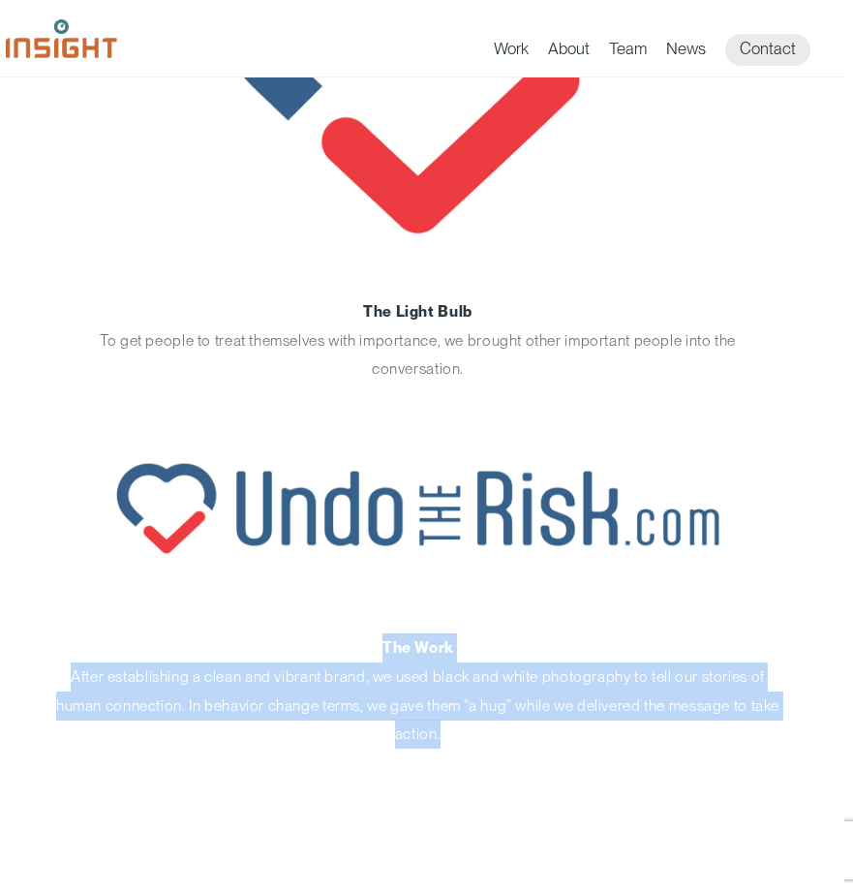
drag, startPoint x: 478, startPoint y: 712, endPoint x: 370, endPoint y: 637, distance: 132.1
click at [370, 637] on p "The Work After establishing a clean and vibrant brand, we used black and white …" at bounding box center [418, 690] width 726 height 114
copy p "The Work After establishing a clean and vibrant brand, we used black and white …"
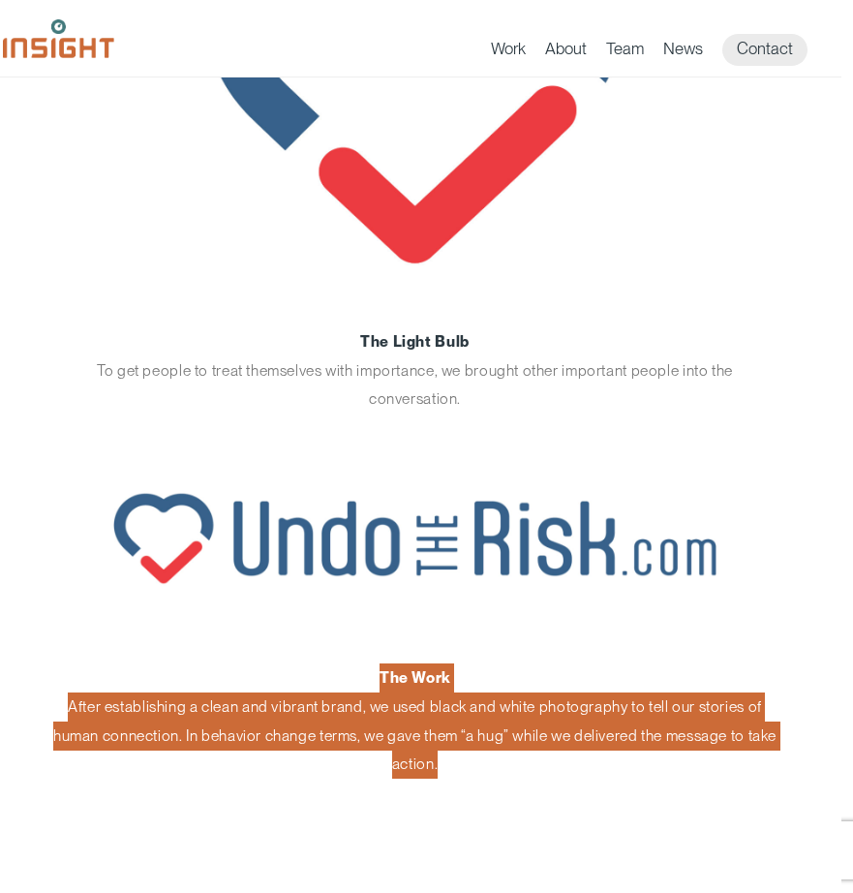
scroll to position [497, 12]
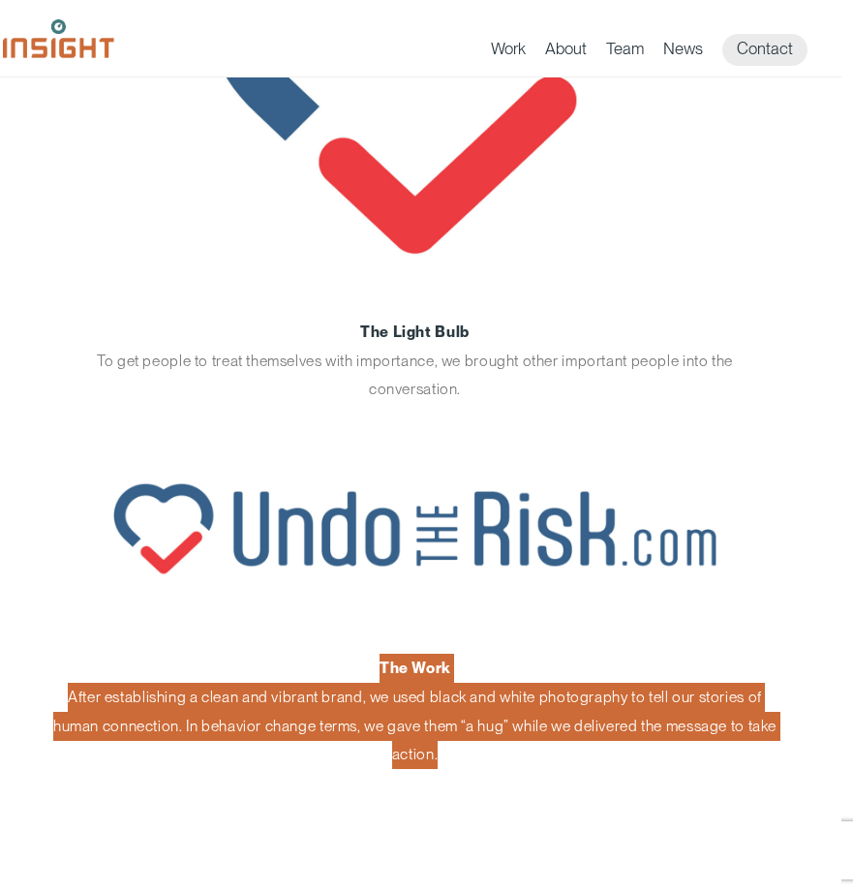
click at [428, 693] on p "The Work After establishing a clean and vibrant brand, we used black and white …" at bounding box center [415, 710] width 726 height 114
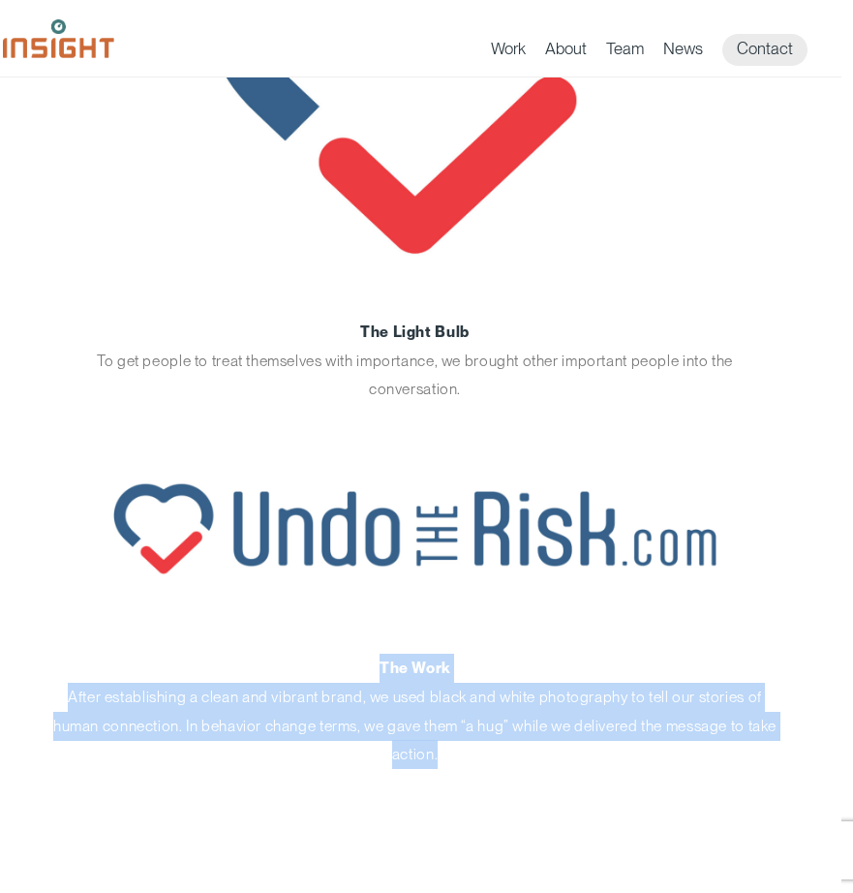
click at [416, 724] on p "The Work After establishing a clean and vibrant brand, we used black and white …" at bounding box center [415, 710] width 726 height 114
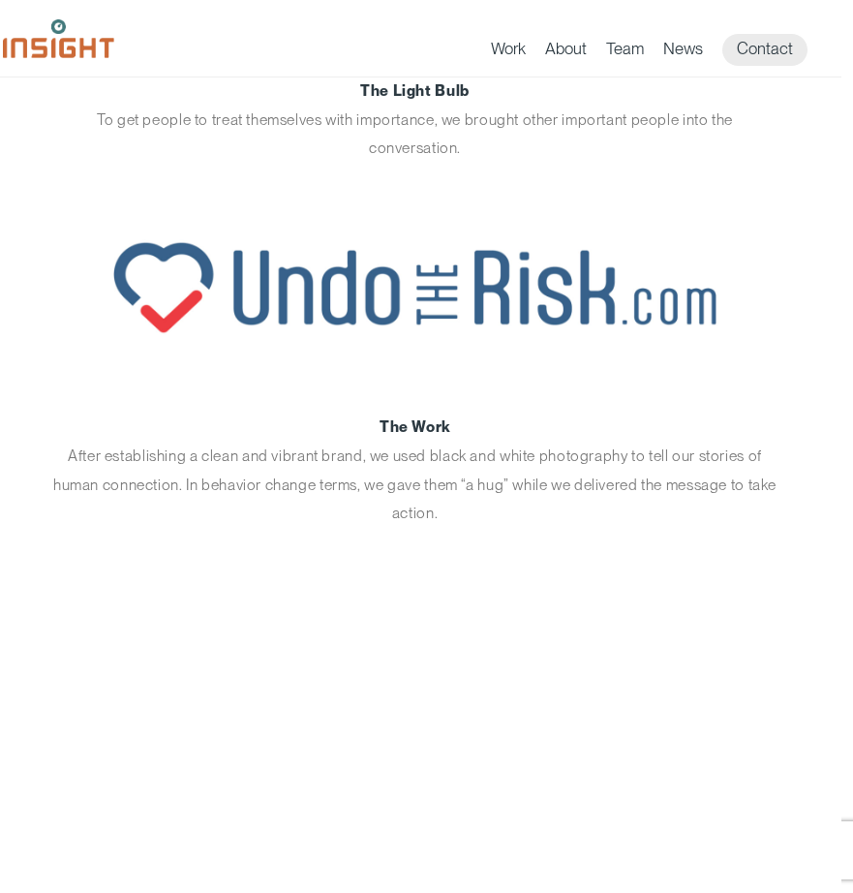
scroll to position [743, 12]
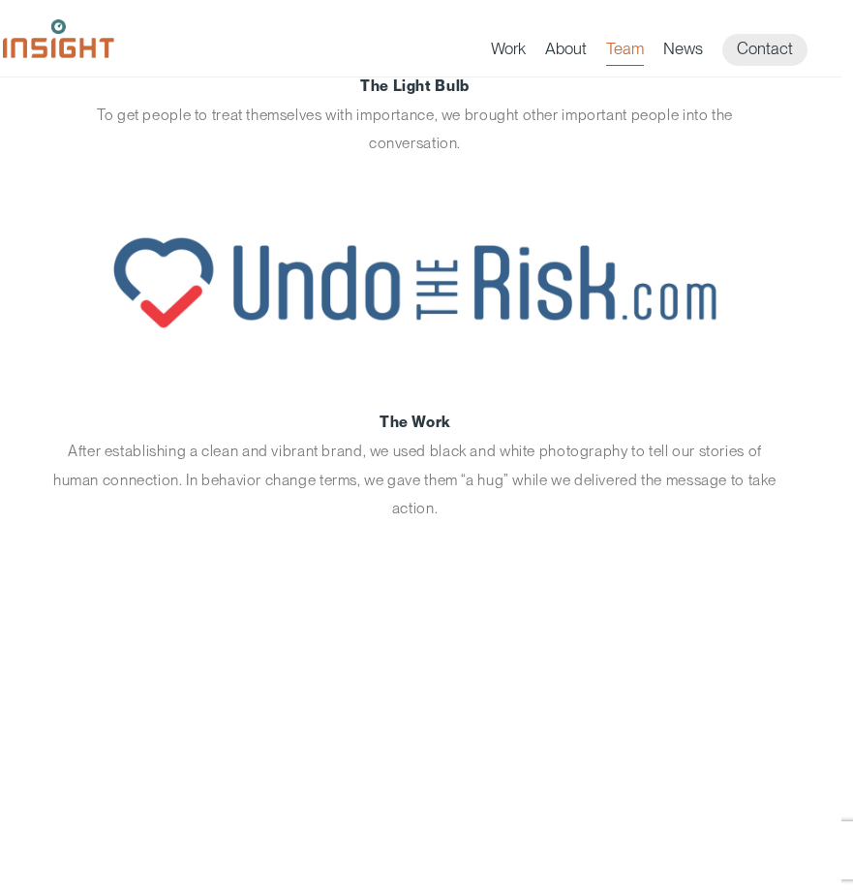
click at [619, 41] on link "Team" at bounding box center [625, 52] width 38 height 27
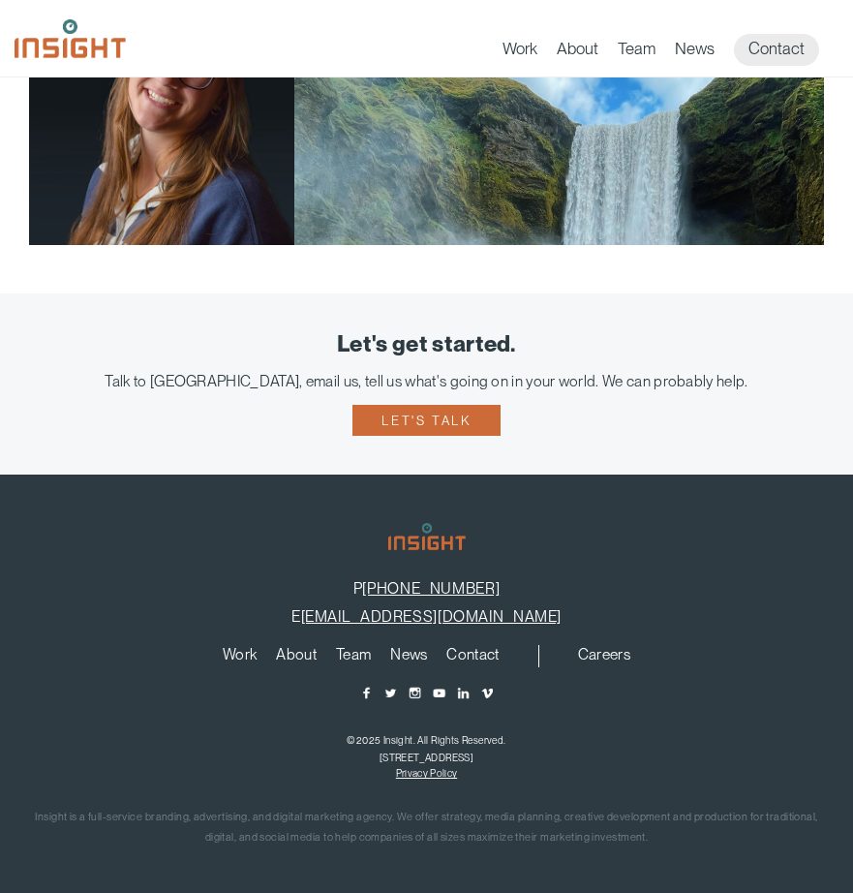
scroll to position [2990, 0]
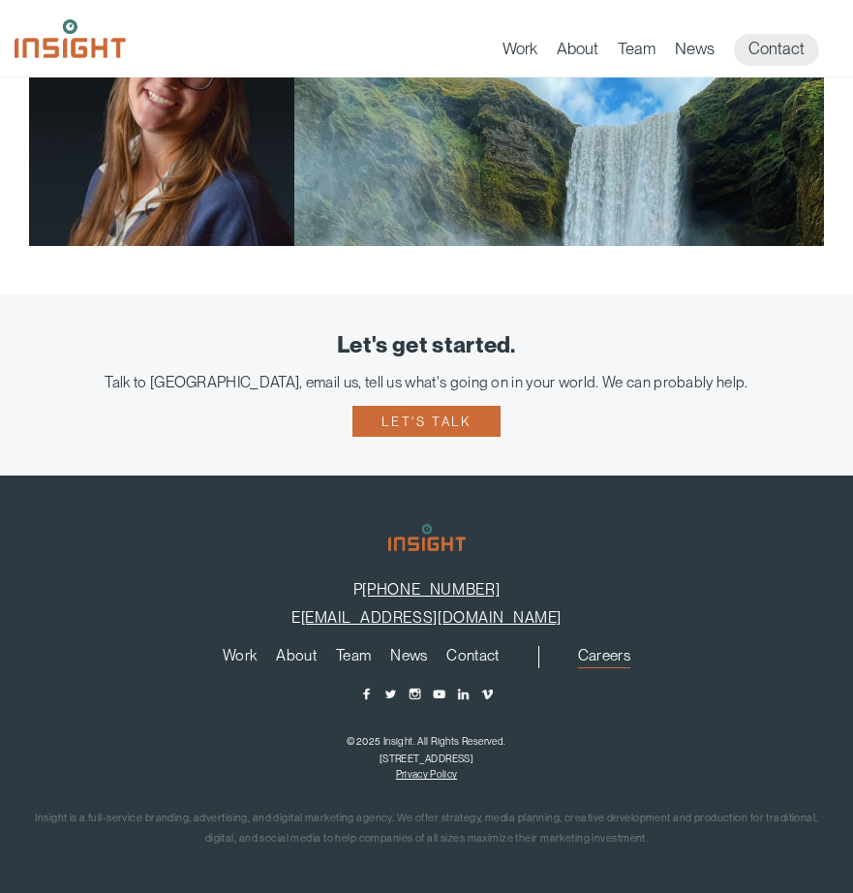
click at [611, 648] on link "Careers" at bounding box center [604, 658] width 52 height 21
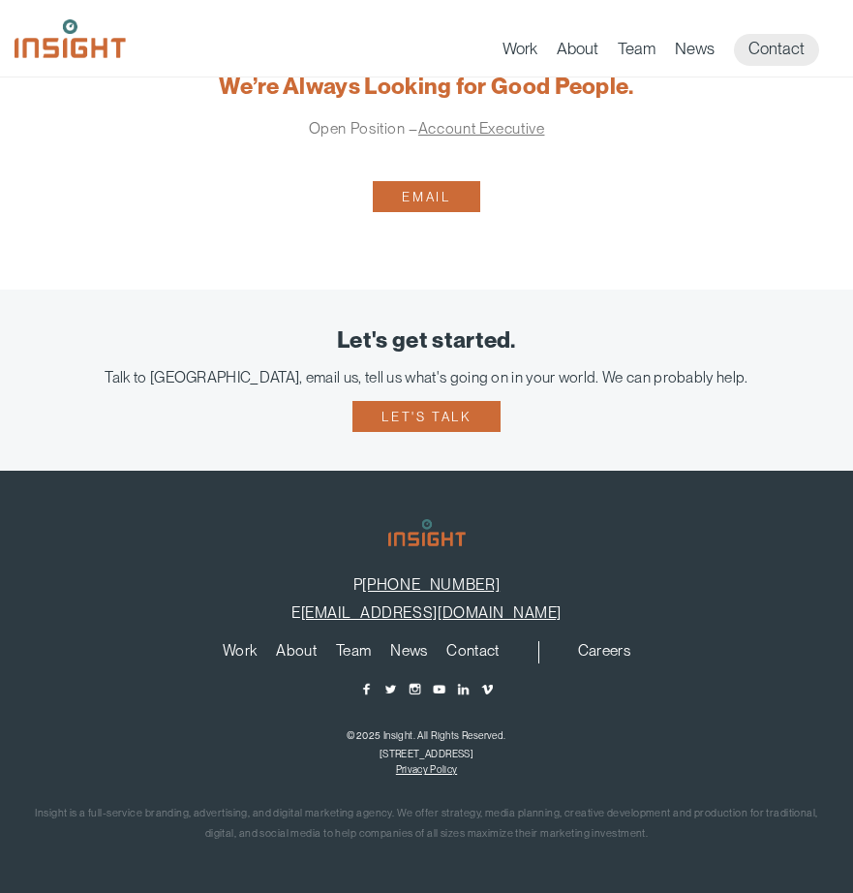
scroll to position [234, 0]
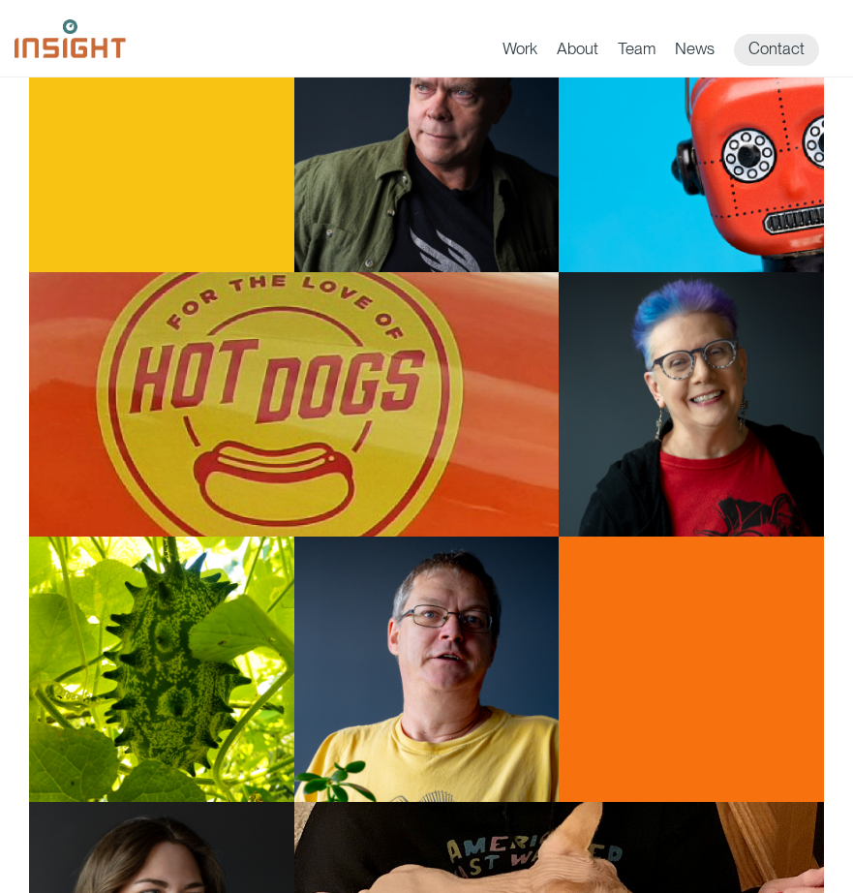
scroll to position [990, 0]
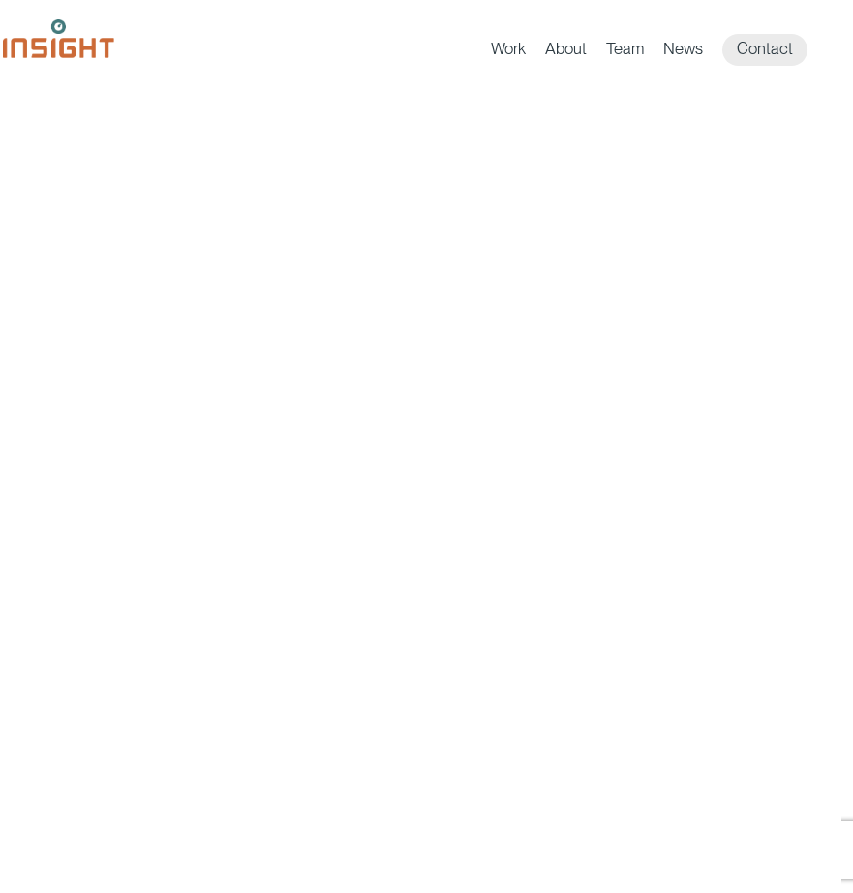
scroll to position [5112, 12]
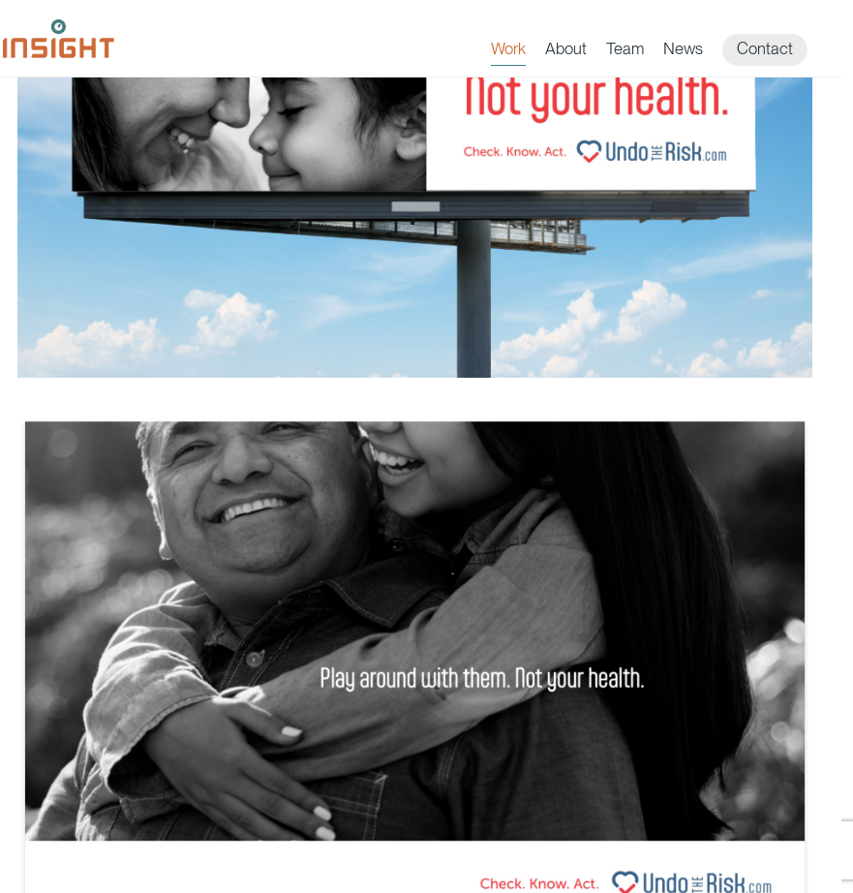
click at [517, 55] on link "Work" at bounding box center [508, 52] width 35 height 27
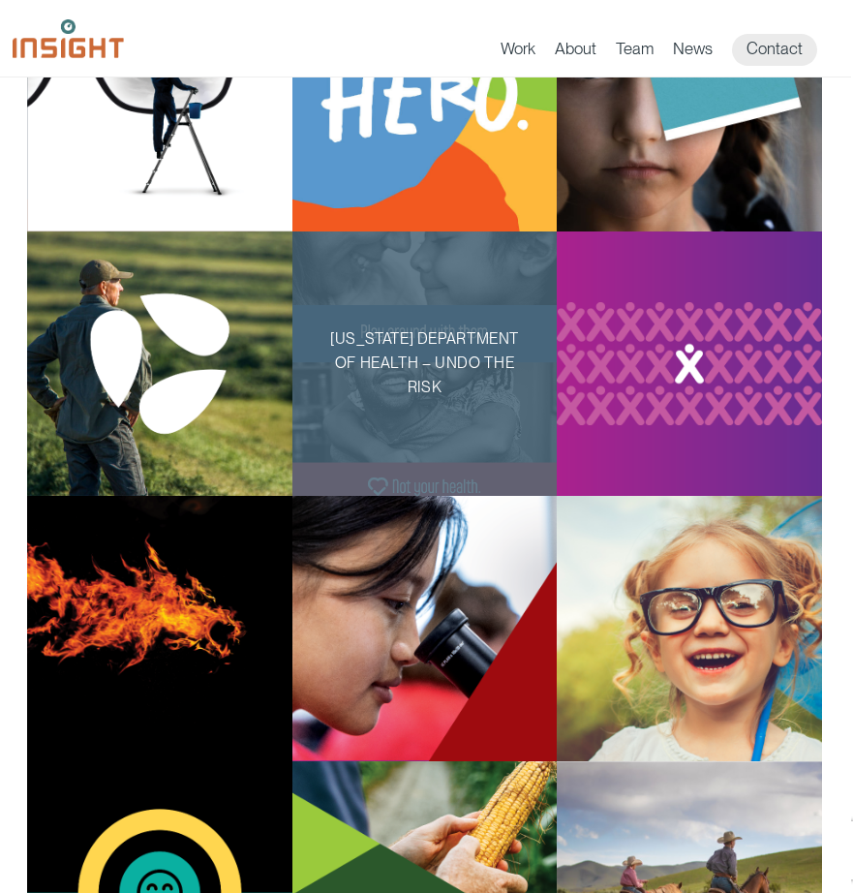
scroll to position [418, 2]
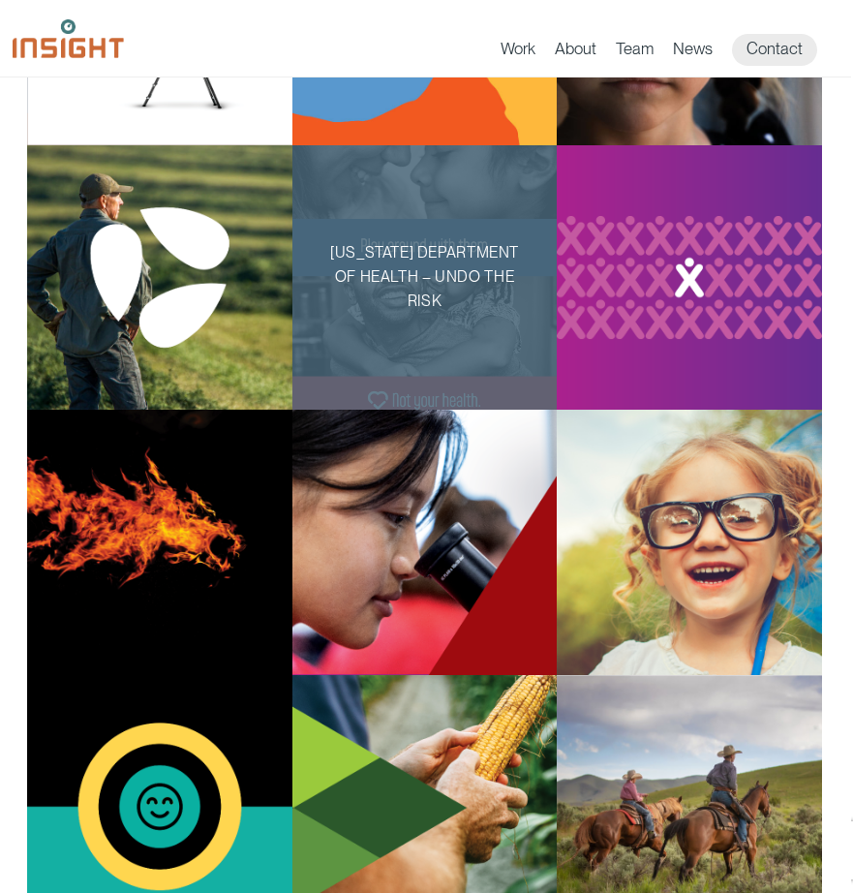
click at [421, 293] on p "South Dakota Department of Health – Undo the Risk" at bounding box center [424, 277] width 205 height 73
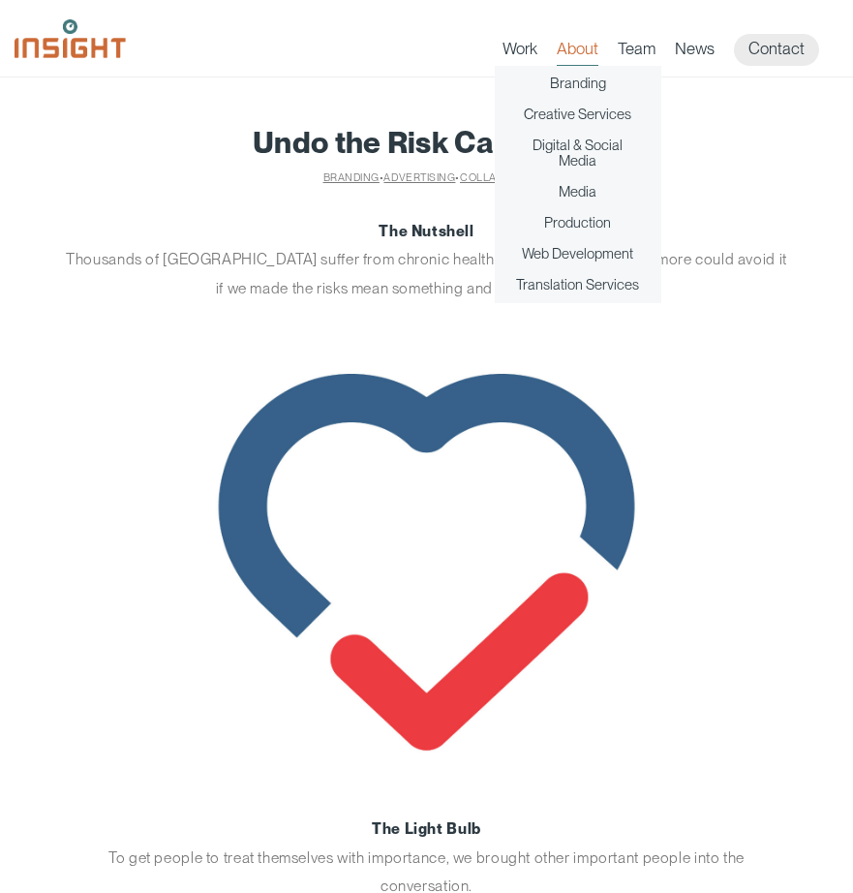
click at [584, 59] on link "About" at bounding box center [578, 52] width 42 height 27
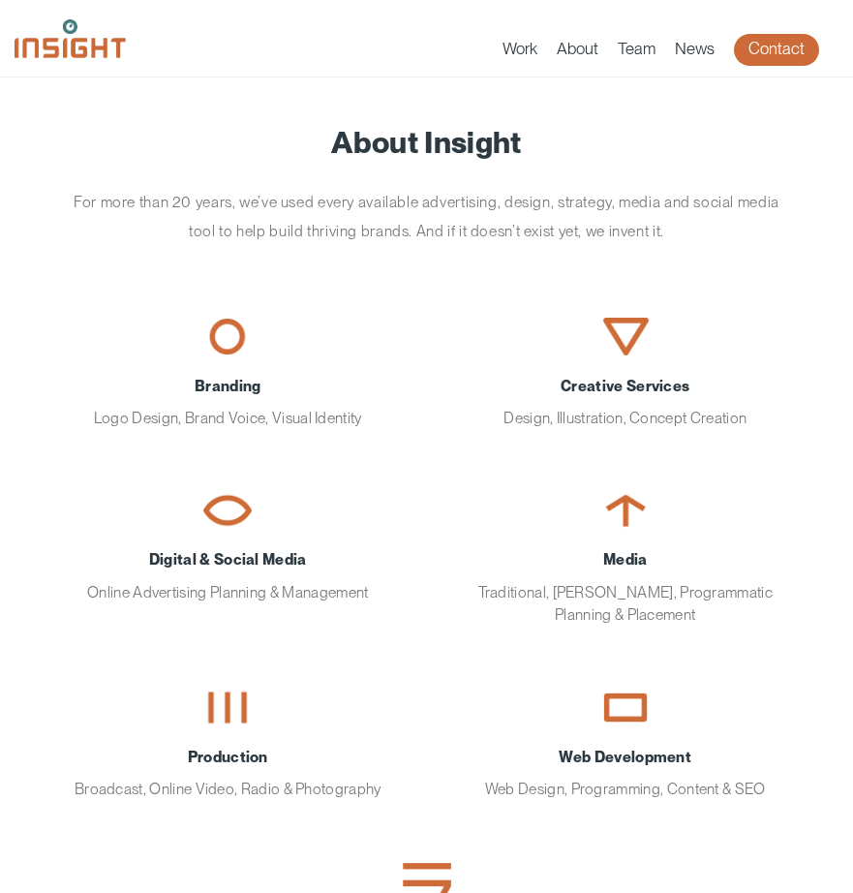
click at [777, 40] on link "Contact" at bounding box center [776, 50] width 85 height 32
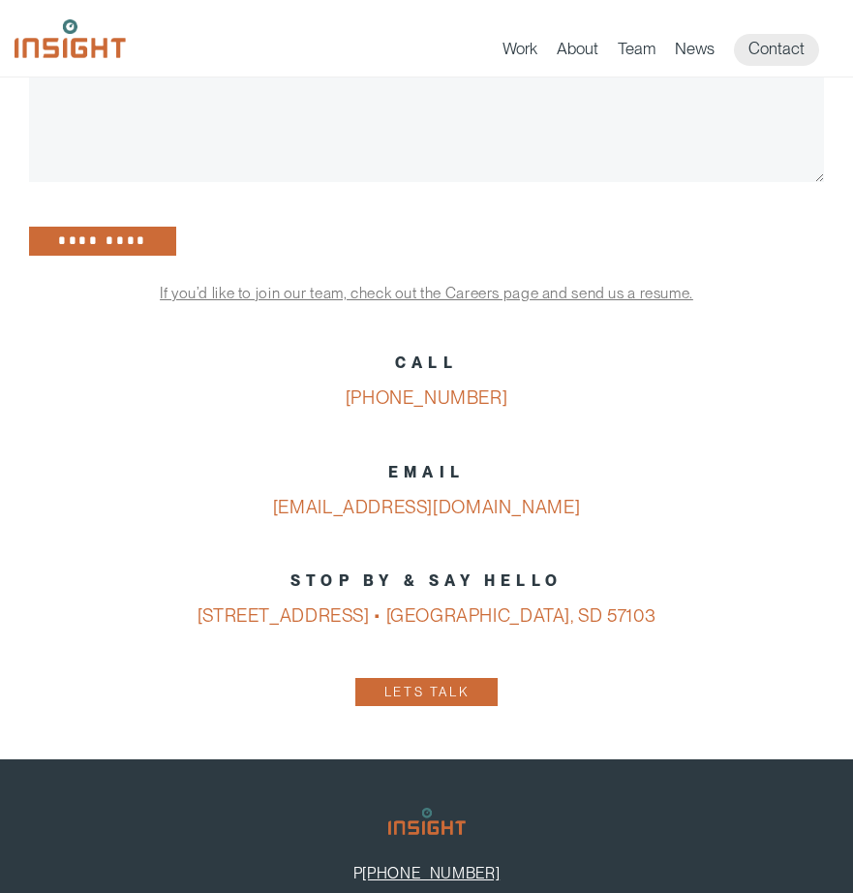
scroll to position [602, 0]
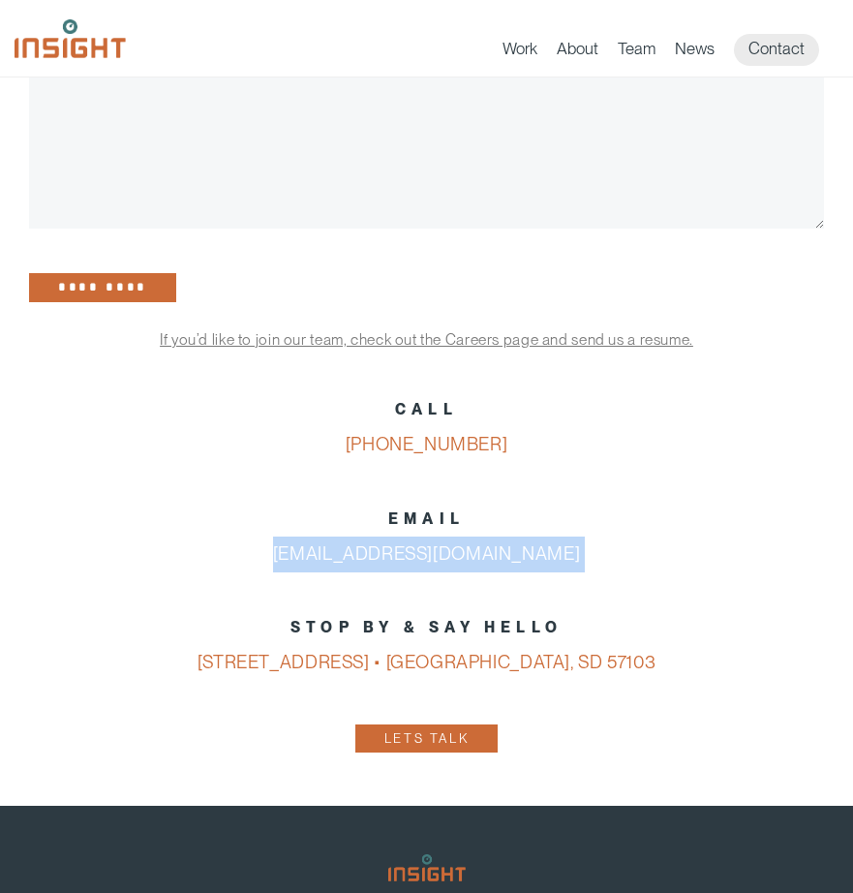
drag, startPoint x: 619, startPoint y: 577, endPoint x: 253, endPoint y: 557, distance: 366.5
click at [253, 557] on div "CALL [PHONE_NUMBER] EMAIL [EMAIL_ADDRESS][DOMAIN_NAME] STOP BY & SAY HELLO [STR…" at bounding box center [426, 574] width 795 height 365
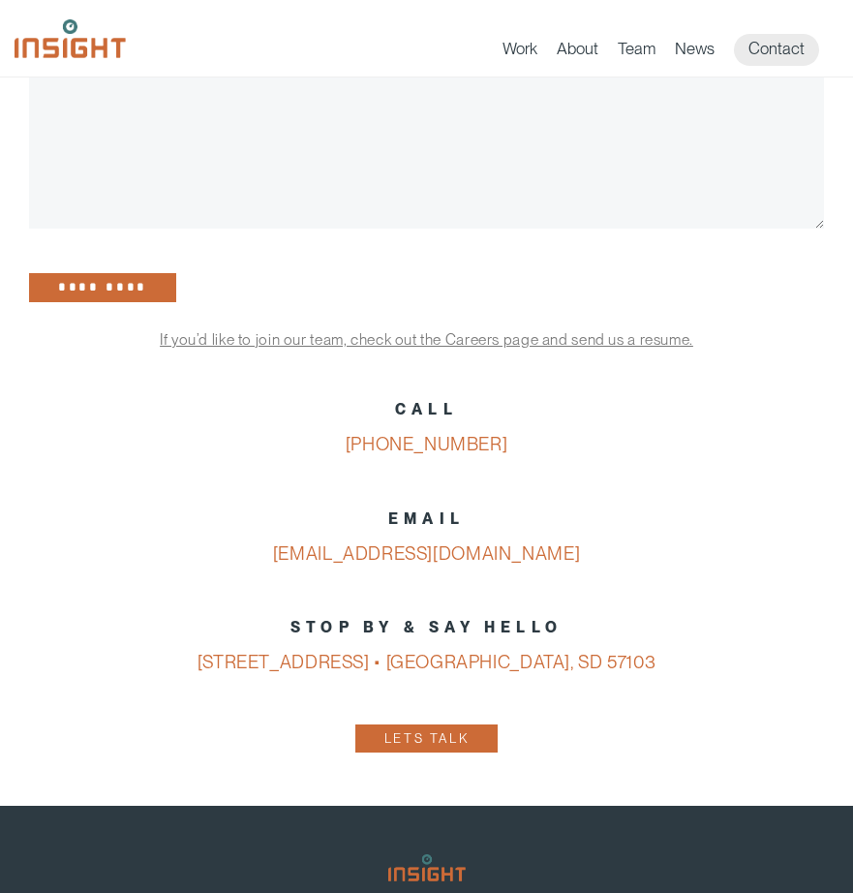
click at [270, 463] on p "CALL [PHONE_NUMBER]" at bounding box center [426, 427] width 795 height 71
drag, startPoint x: 580, startPoint y: 561, endPoint x: 258, endPoint y: 548, distance: 321.6
click at [258, 548] on p "EMAIL [EMAIL_ADDRESS][DOMAIN_NAME]" at bounding box center [426, 536] width 795 height 71
copy link "[EMAIL_ADDRESS][DOMAIN_NAME]"
click at [94, 53] on img at bounding box center [70, 38] width 111 height 39
